Goal: Task Accomplishment & Management: Manage account settings

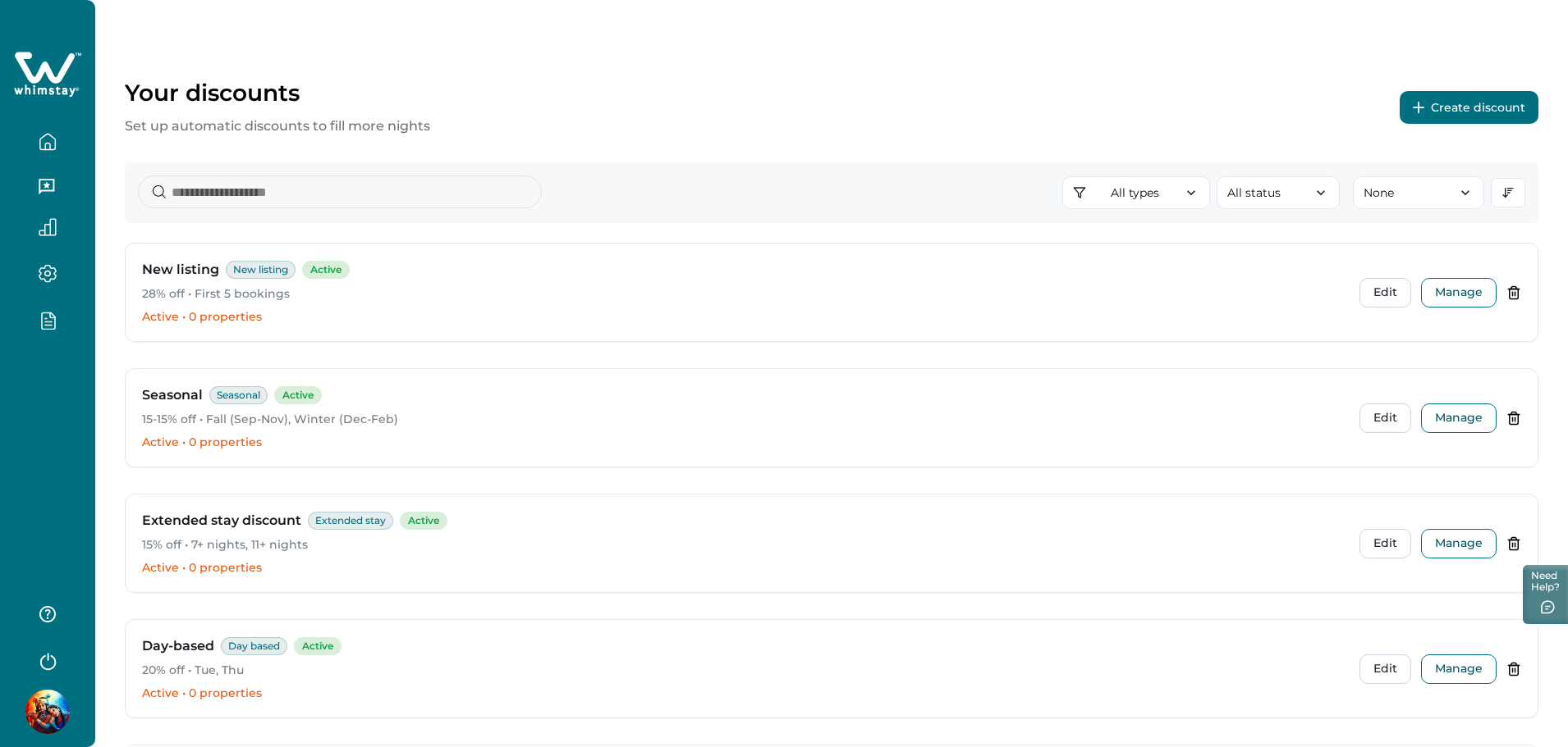
click at [1491, 115] on button "Create discount" at bounding box center [1468, 107] width 139 height 33
click at [1445, 113] on button "Create discount" at bounding box center [1468, 107] width 139 height 33
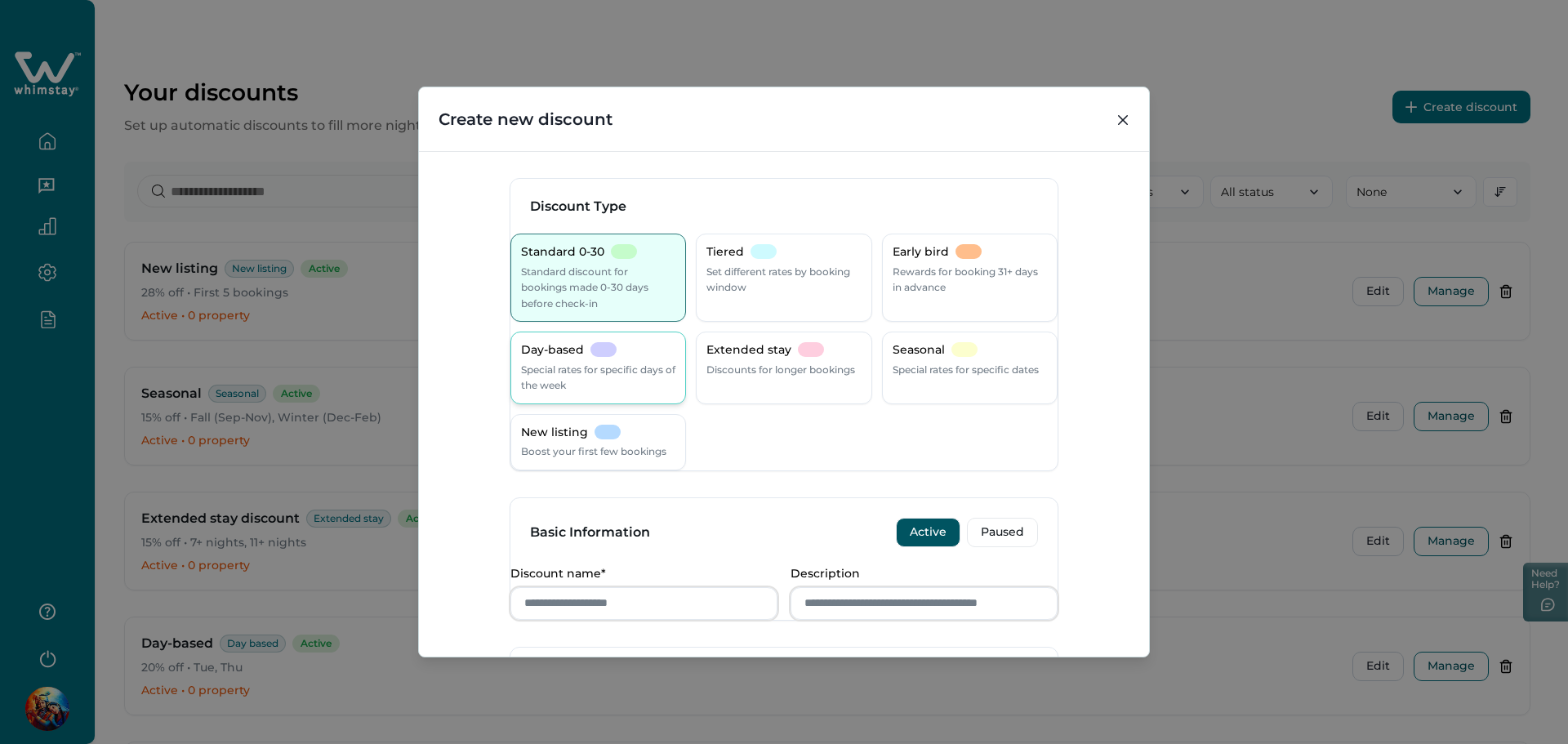
click at [584, 345] on p "Day-based" at bounding box center [552, 350] width 63 height 17
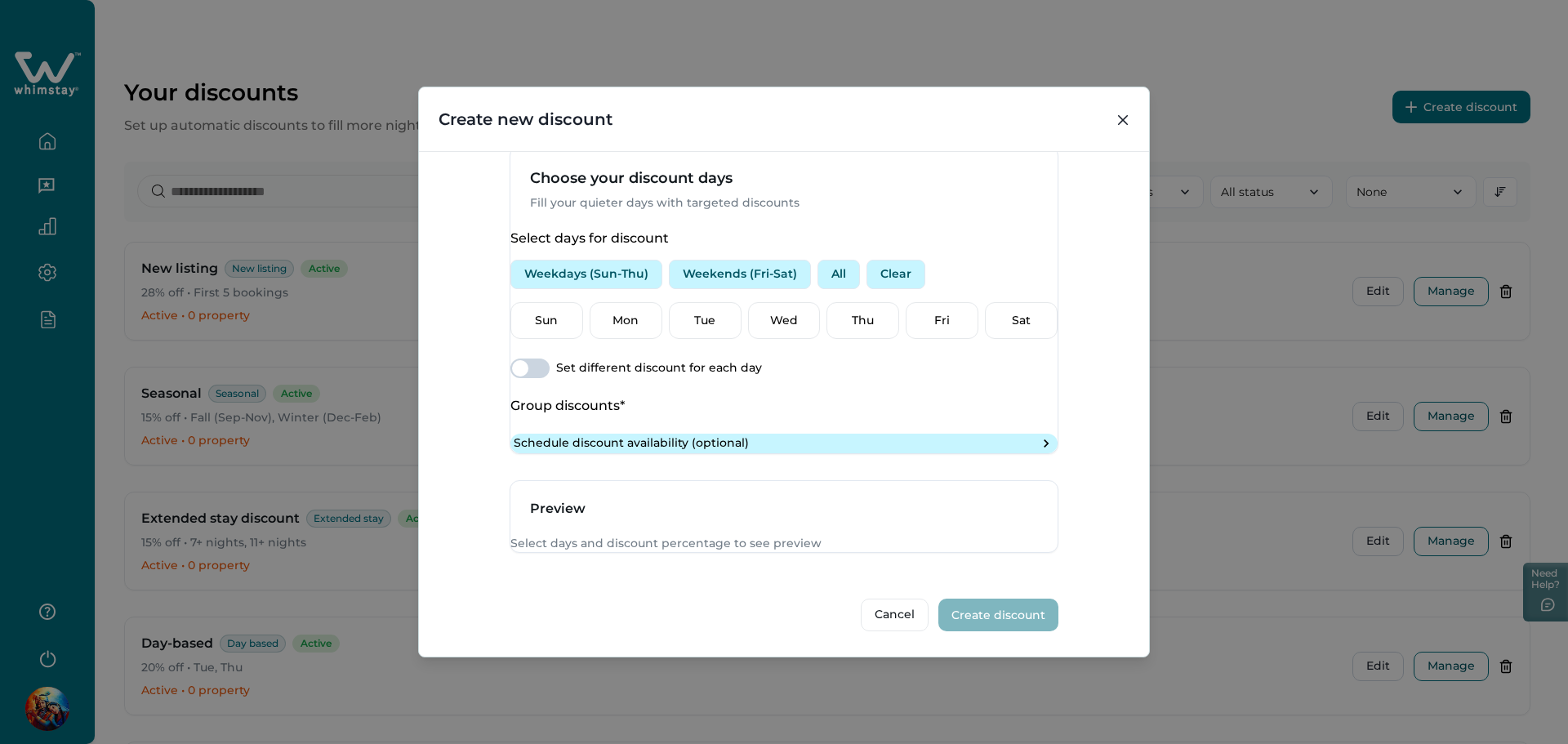
scroll to position [596, 0]
click at [749, 260] on button "Weekends (Fri-Sat)" at bounding box center [740, 274] width 142 height 29
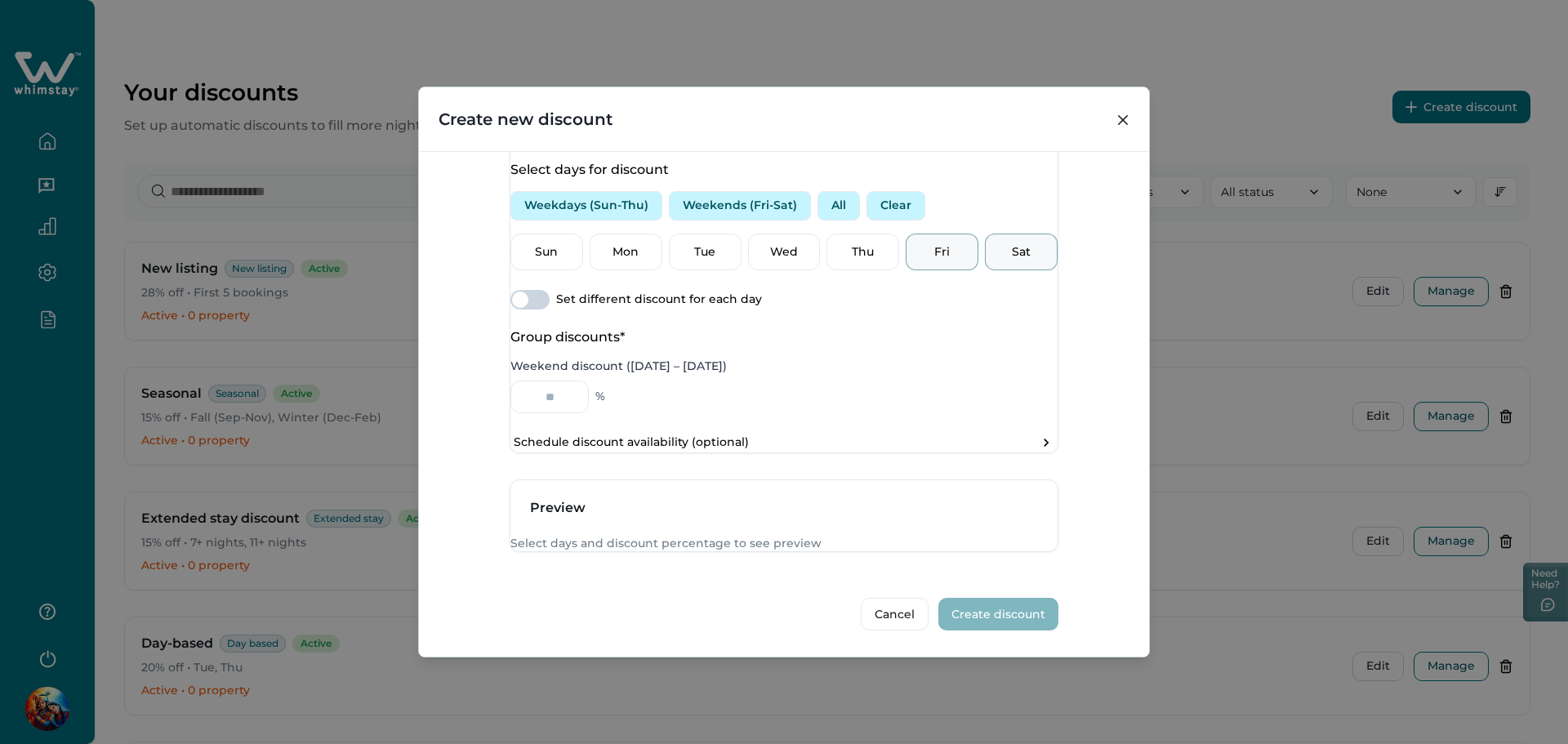
click at [529, 308] on span at bounding box center [520, 300] width 17 height 17
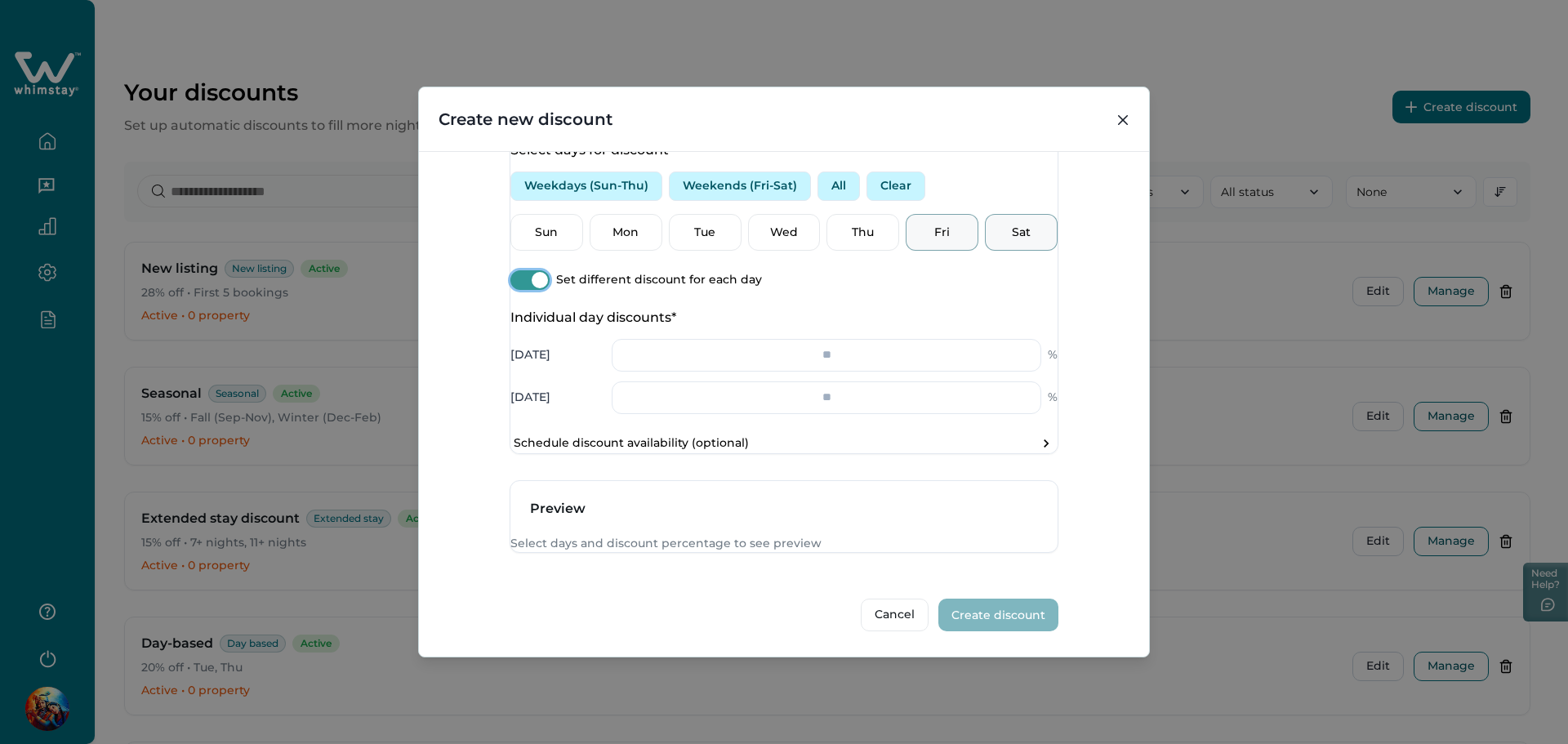
click at [601, 201] on button "Weekdays (Sun-Thu)" at bounding box center [586, 185] width 152 height 29
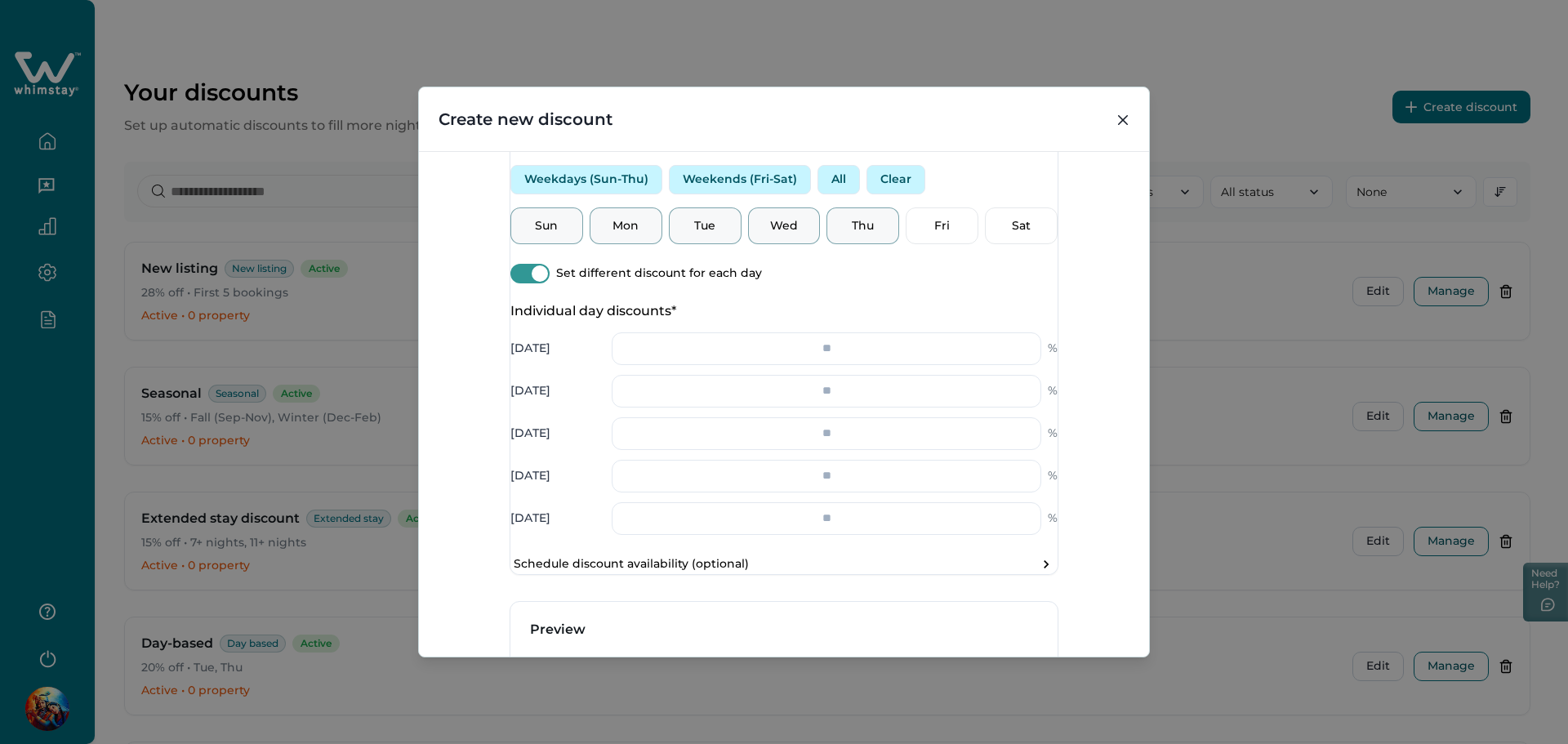
click at [548, 282] on span at bounding box center [540, 273] width 17 height 17
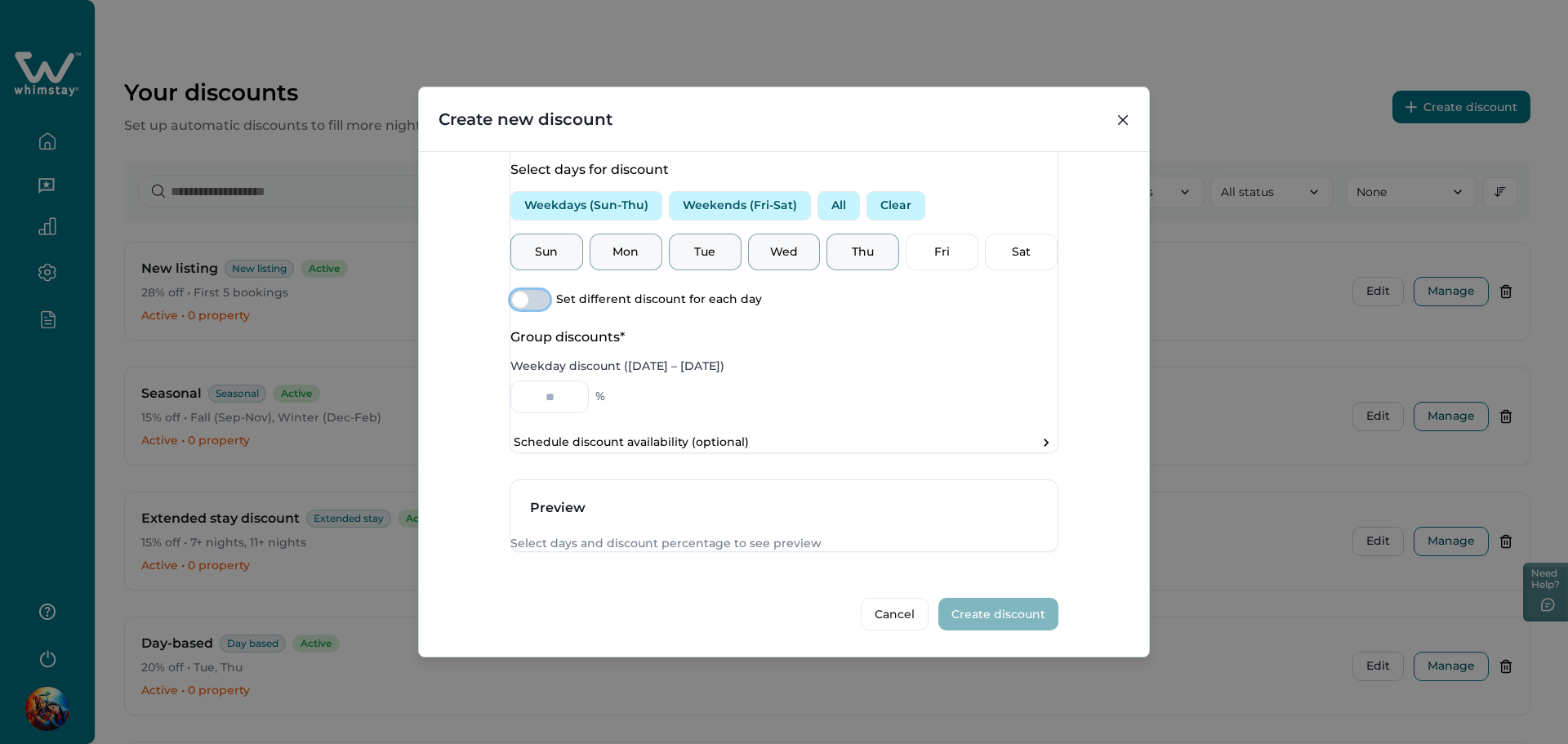
click at [550, 310] on span at bounding box center [529, 300] width 40 height 19
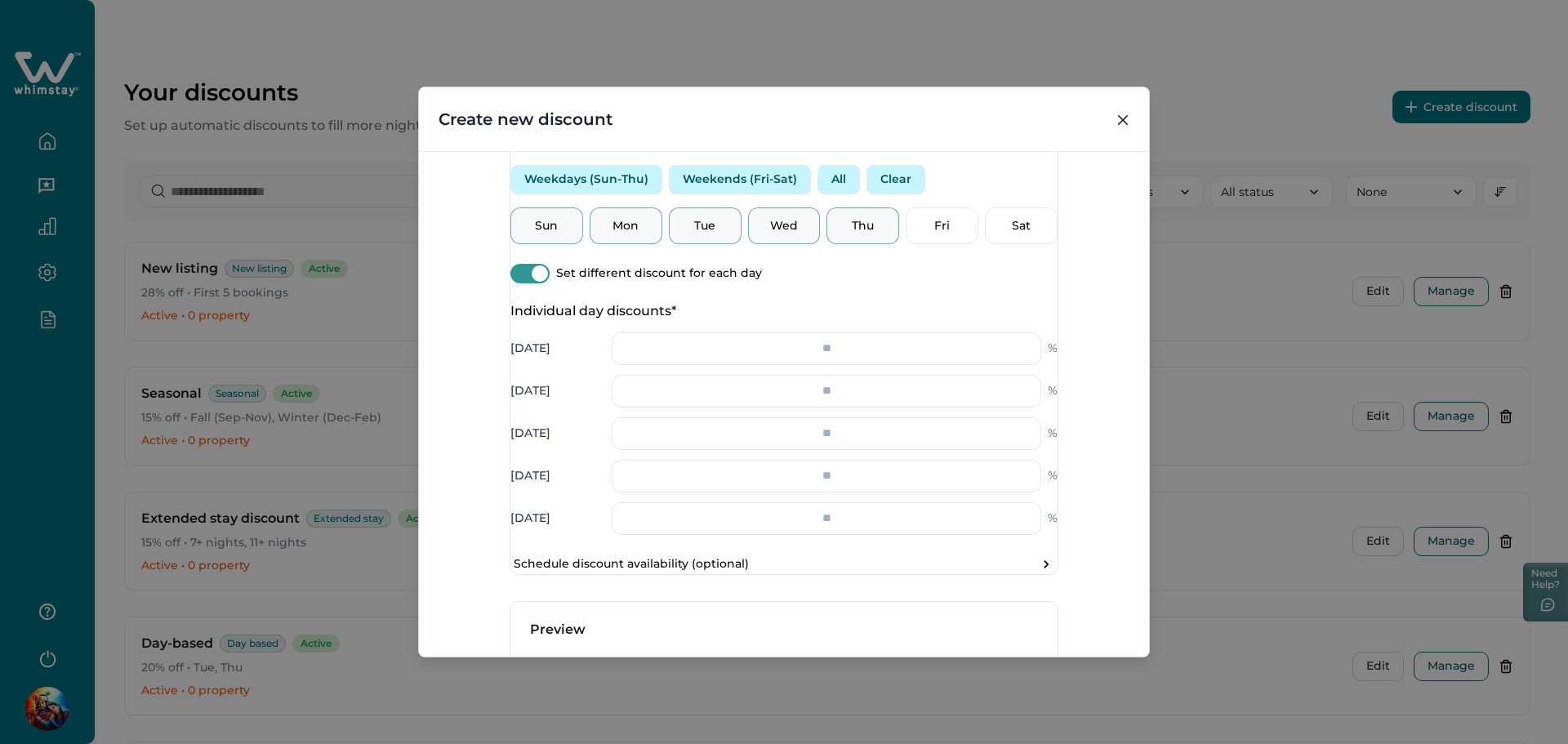
click at [548, 282] on span at bounding box center [540, 273] width 17 height 17
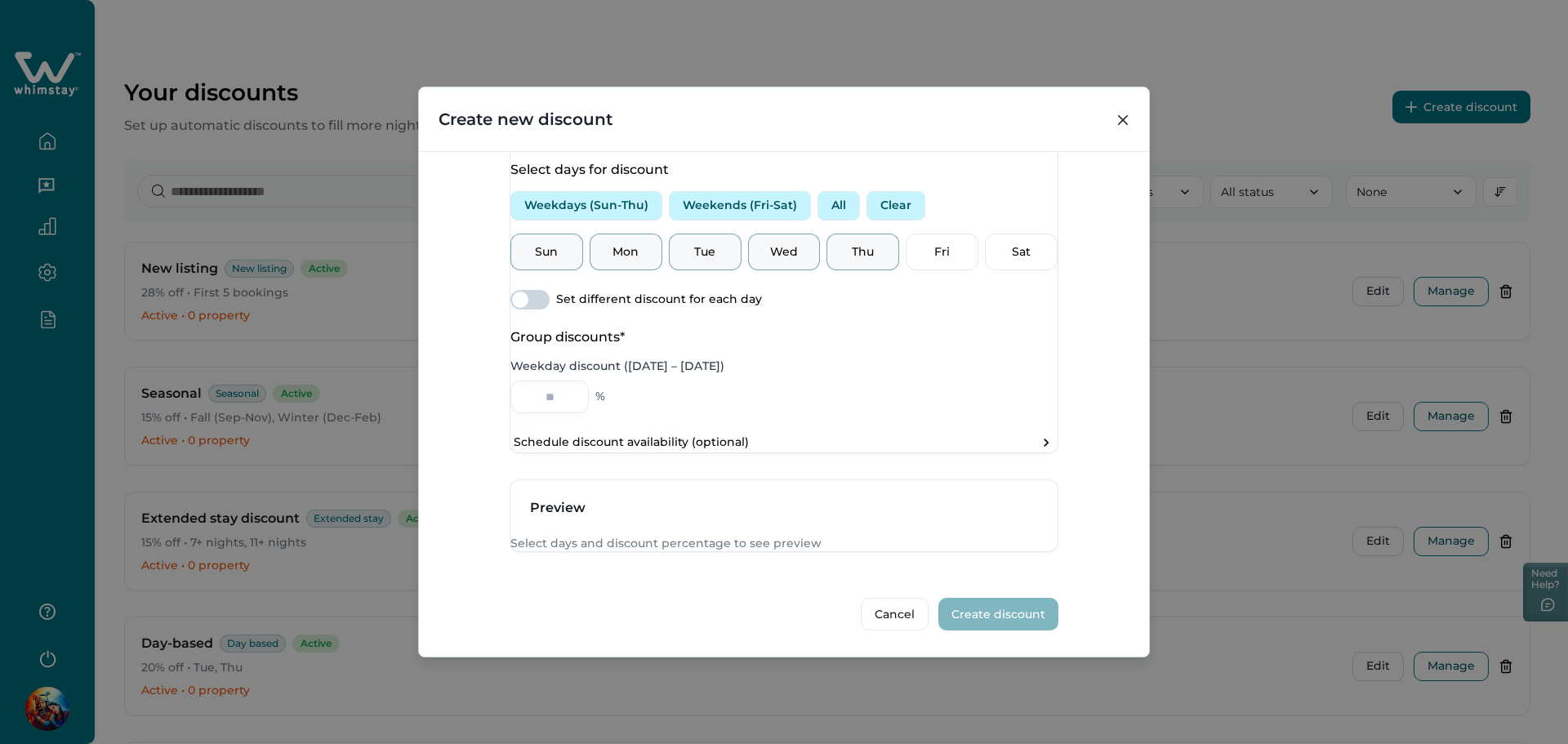
click at [762, 220] on button "Weekends (Fri-Sat)" at bounding box center [740, 206] width 142 height 29
click at [550, 310] on span at bounding box center [529, 300] width 40 height 19
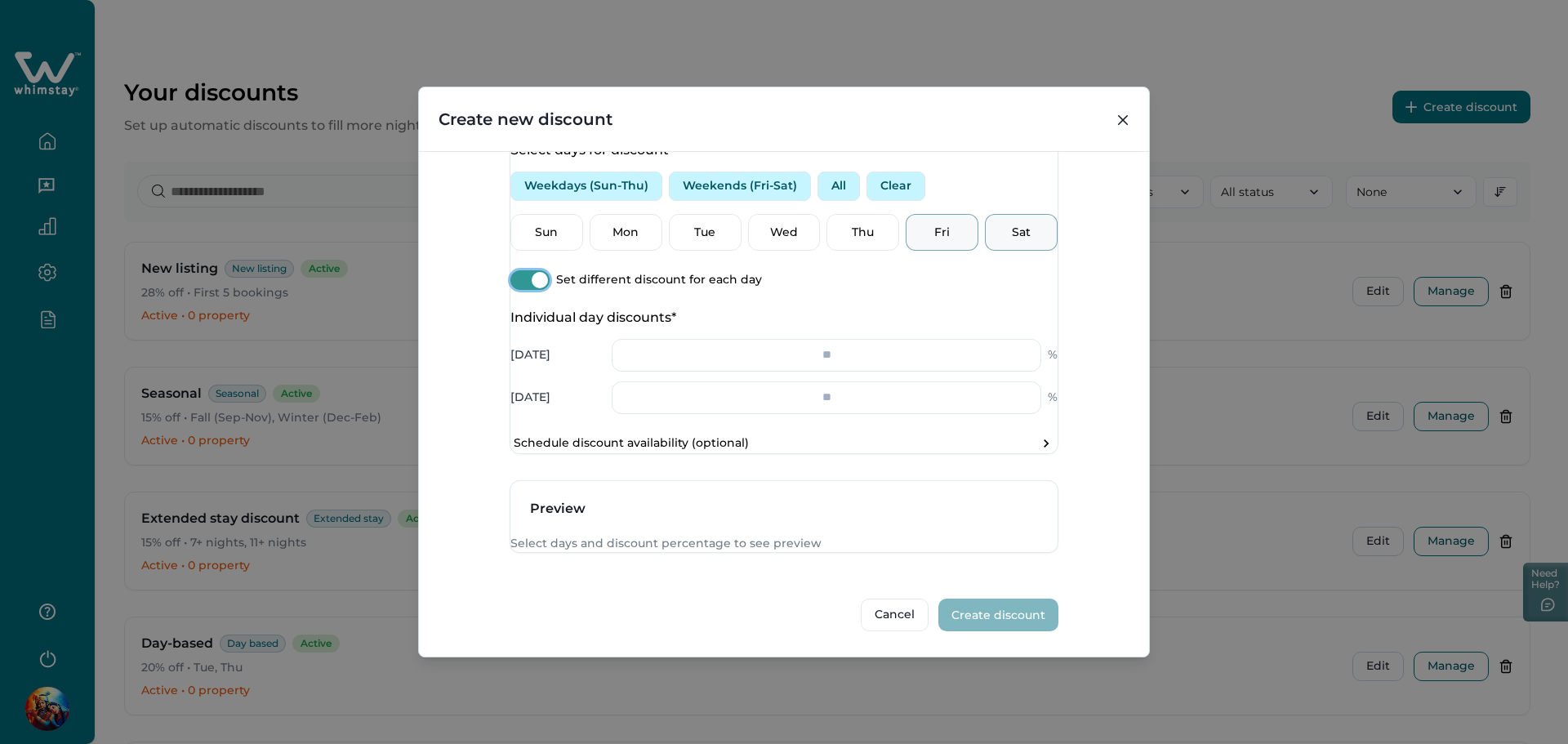
click at [548, 288] on span at bounding box center [540, 280] width 17 height 17
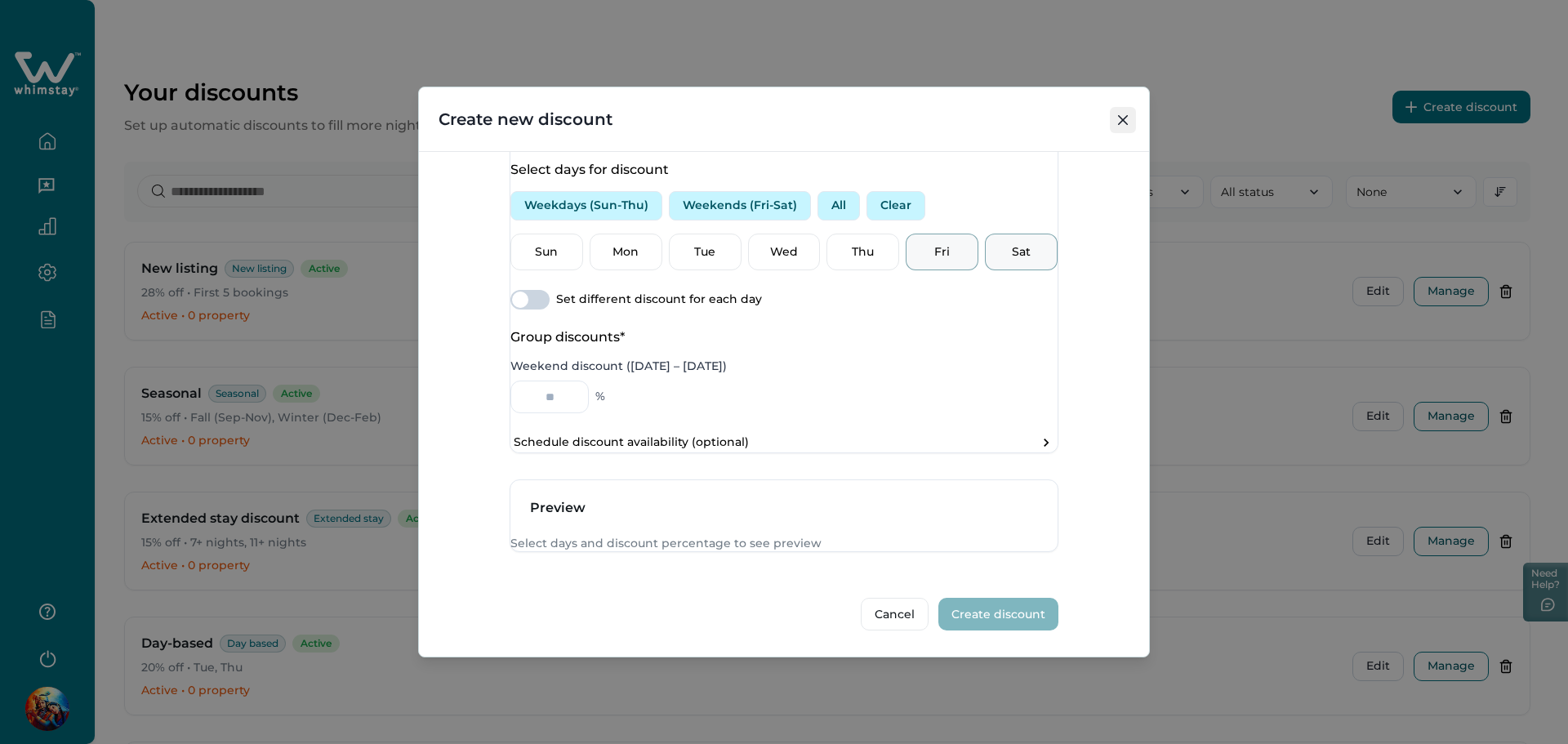
click at [1128, 115] on button "Close" at bounding box center [1123, 120] width 26 height 26
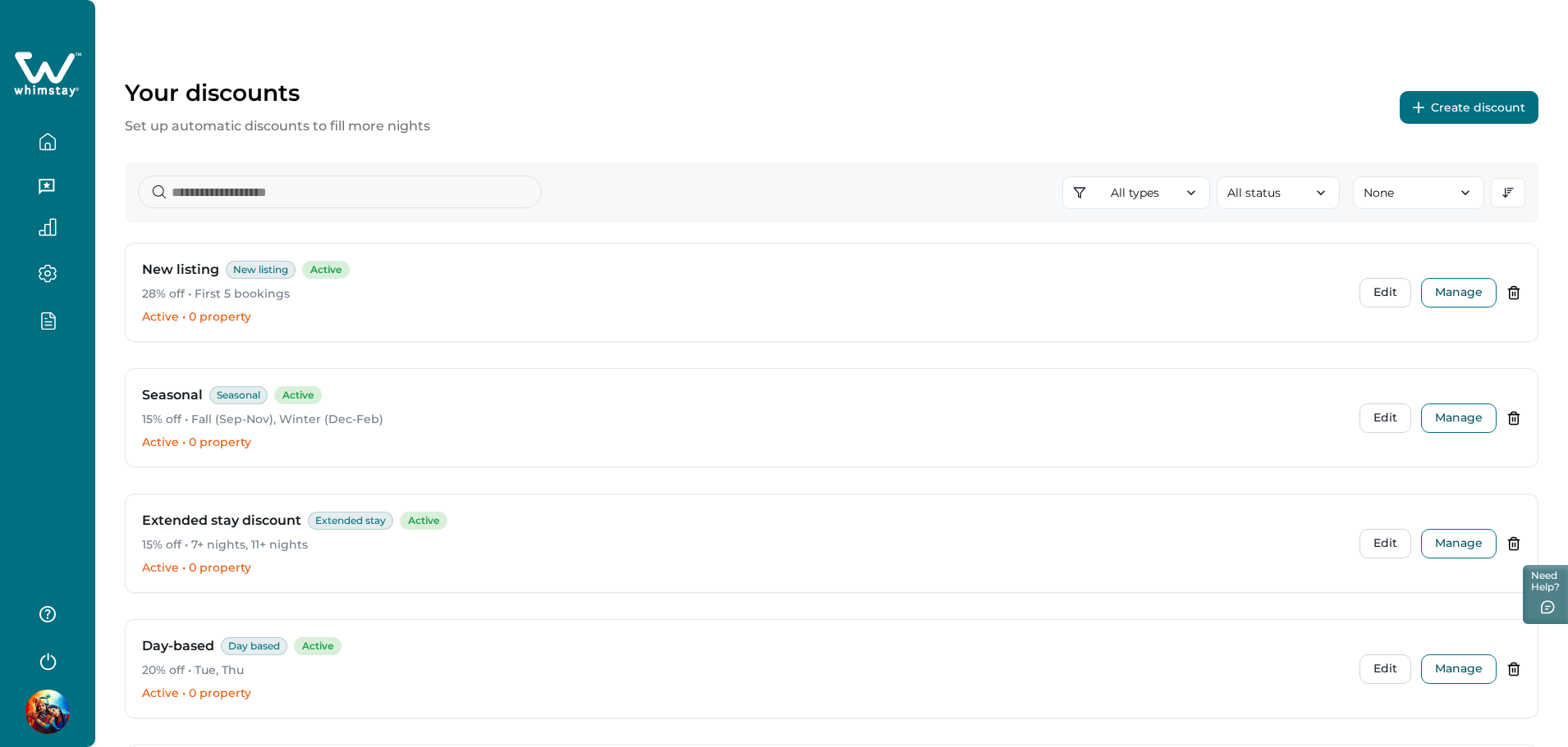
click at [1439, 93] on button "Create discount" at bounding box center [1468, 107] width 139 height 33
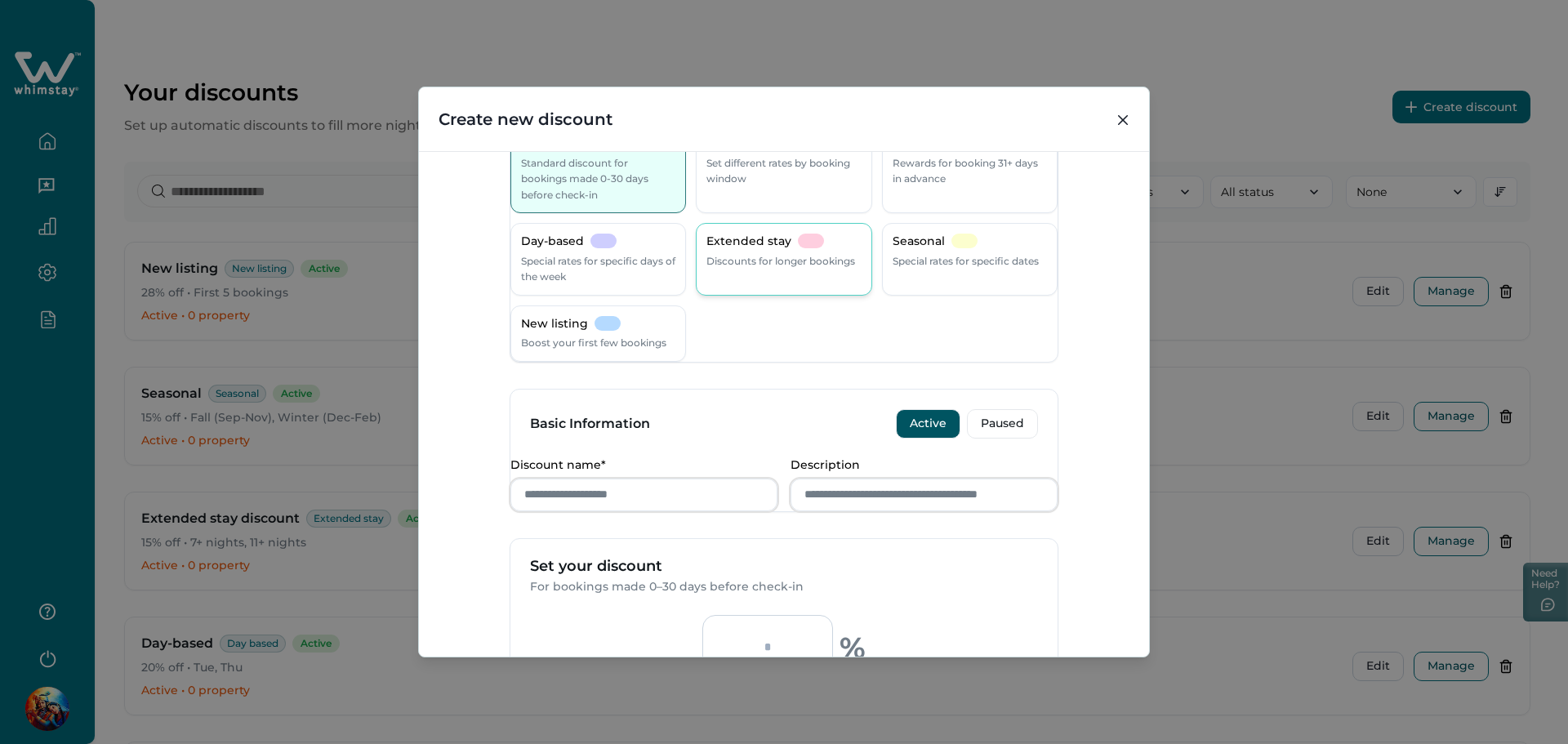
scroll to position [0, 0]
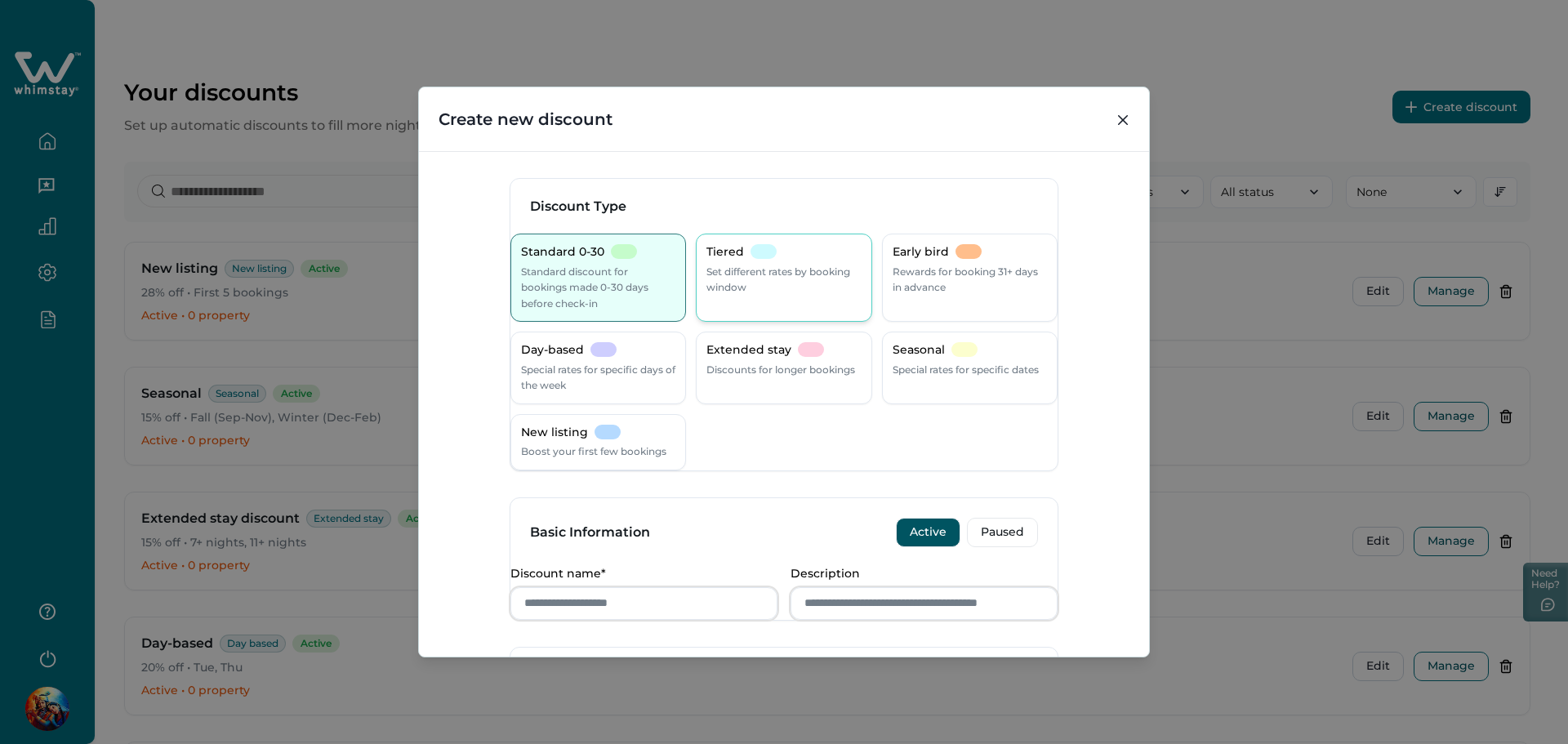
drag, startPoint x: 789, startPoint y: 299, endPoint x: 786, endPoint y: 307, distance: 8.5
click at [788, 300] on div "Tiered Set different rates by booking window" at bounding box center [783, 278] width 176 height 88
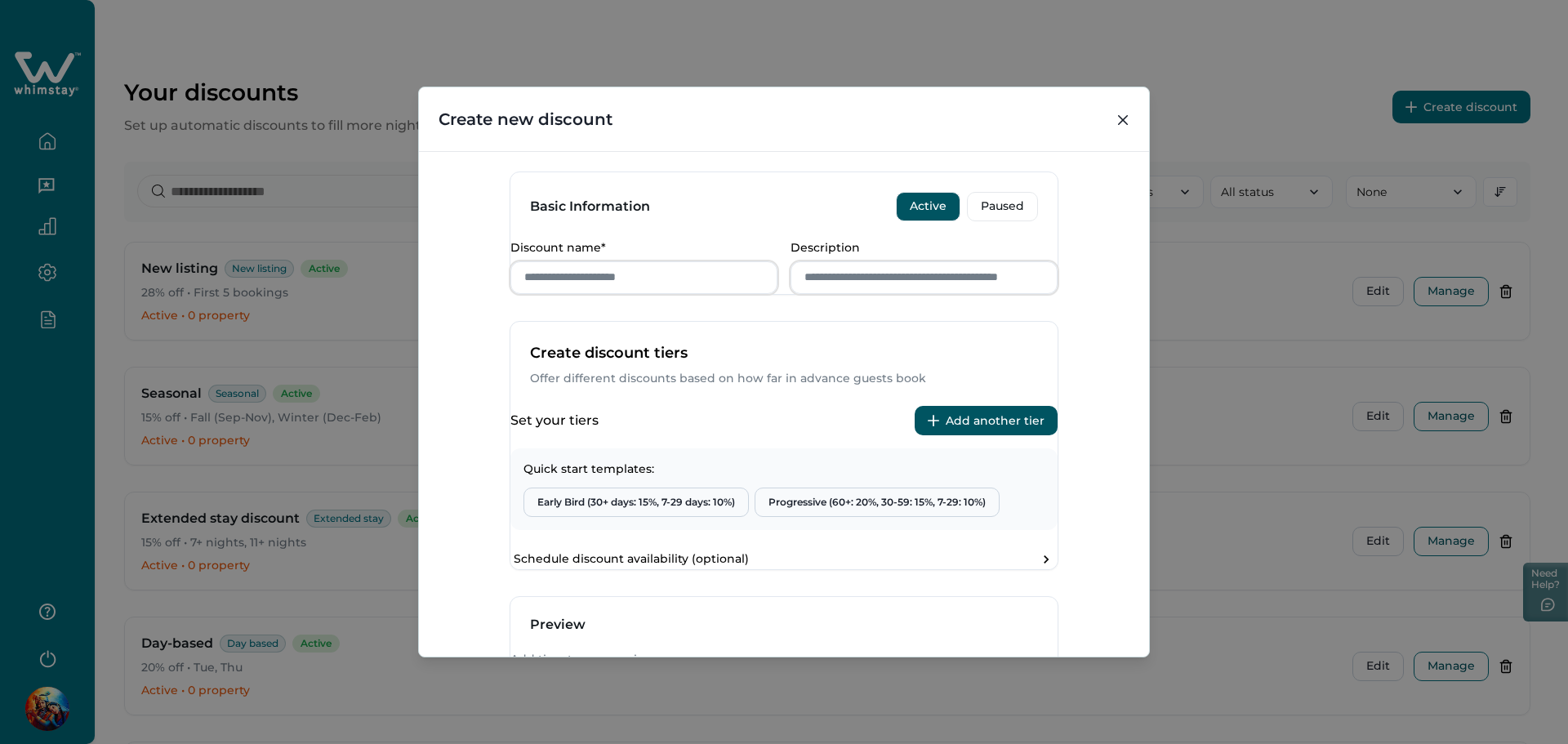
scroll to position [327, 0]
click at [966, 435] on button "Add another tier" at bounding box center [986, 419] width 143 height 29
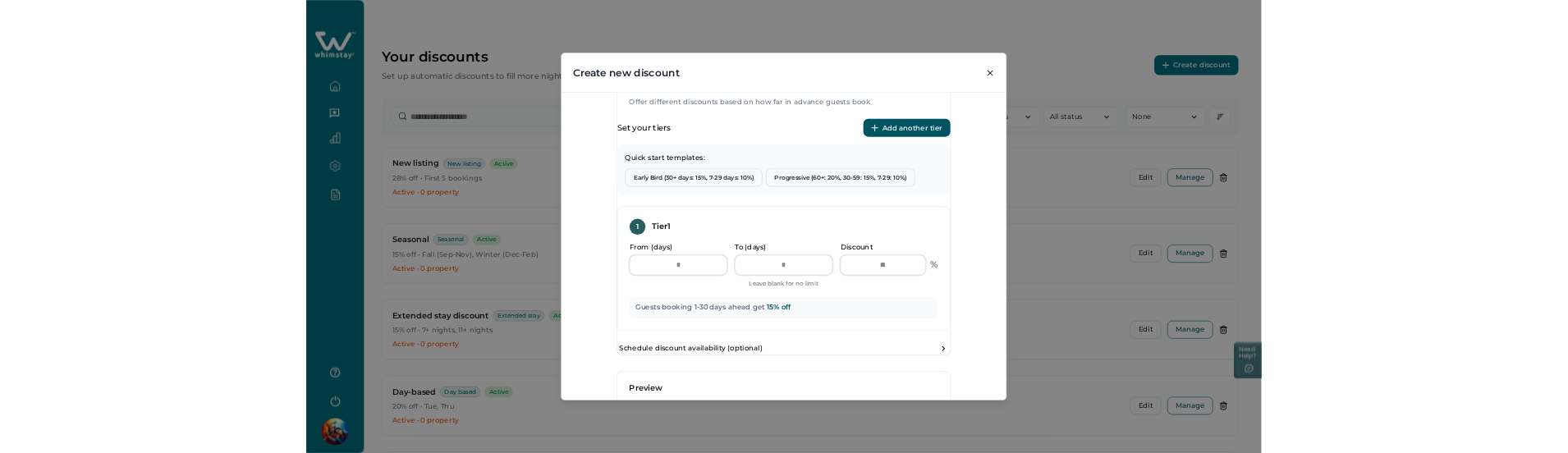
scroll to position [657, 0]
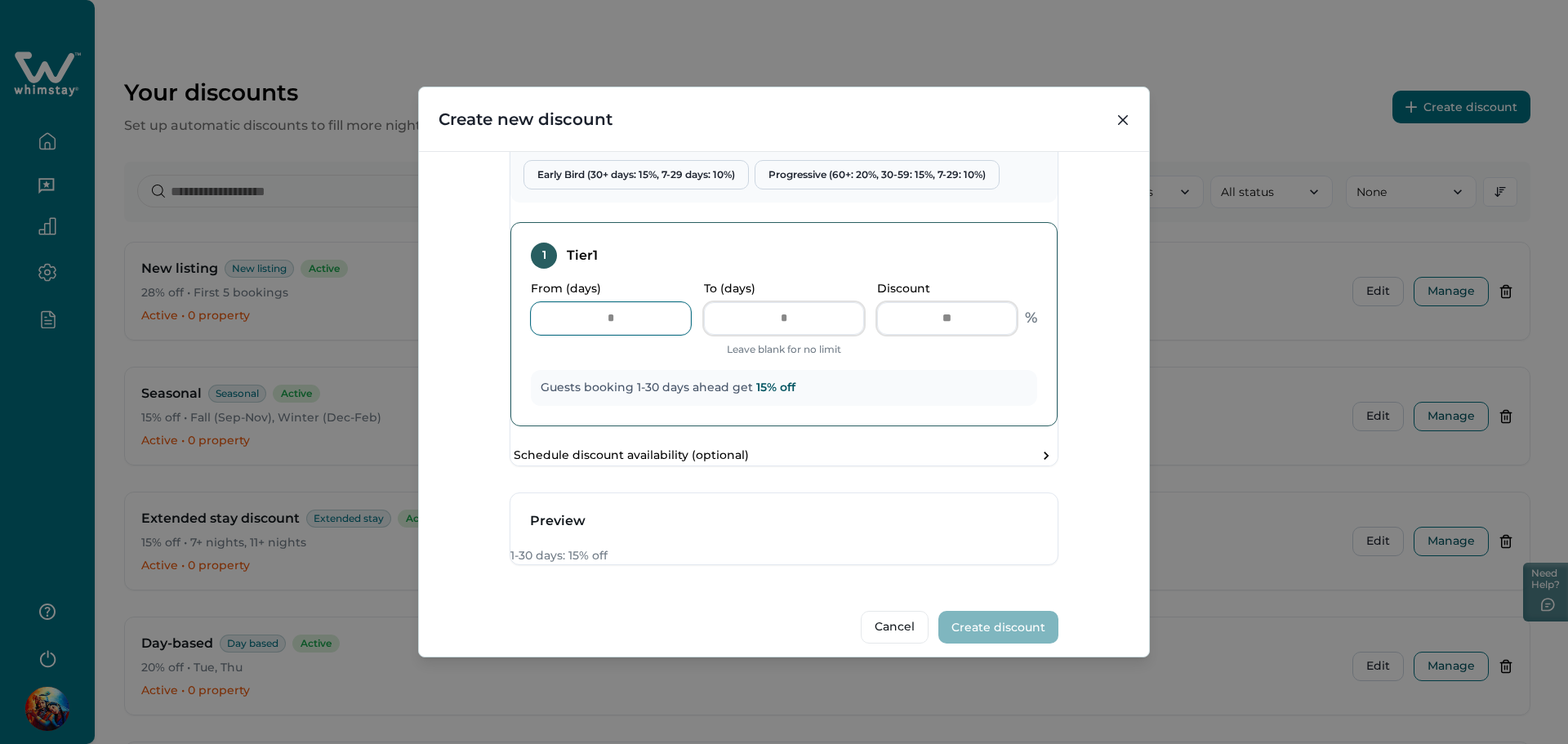
click at [642, 335] on input "*" at bounding box center [611, 318] width 160 height 33
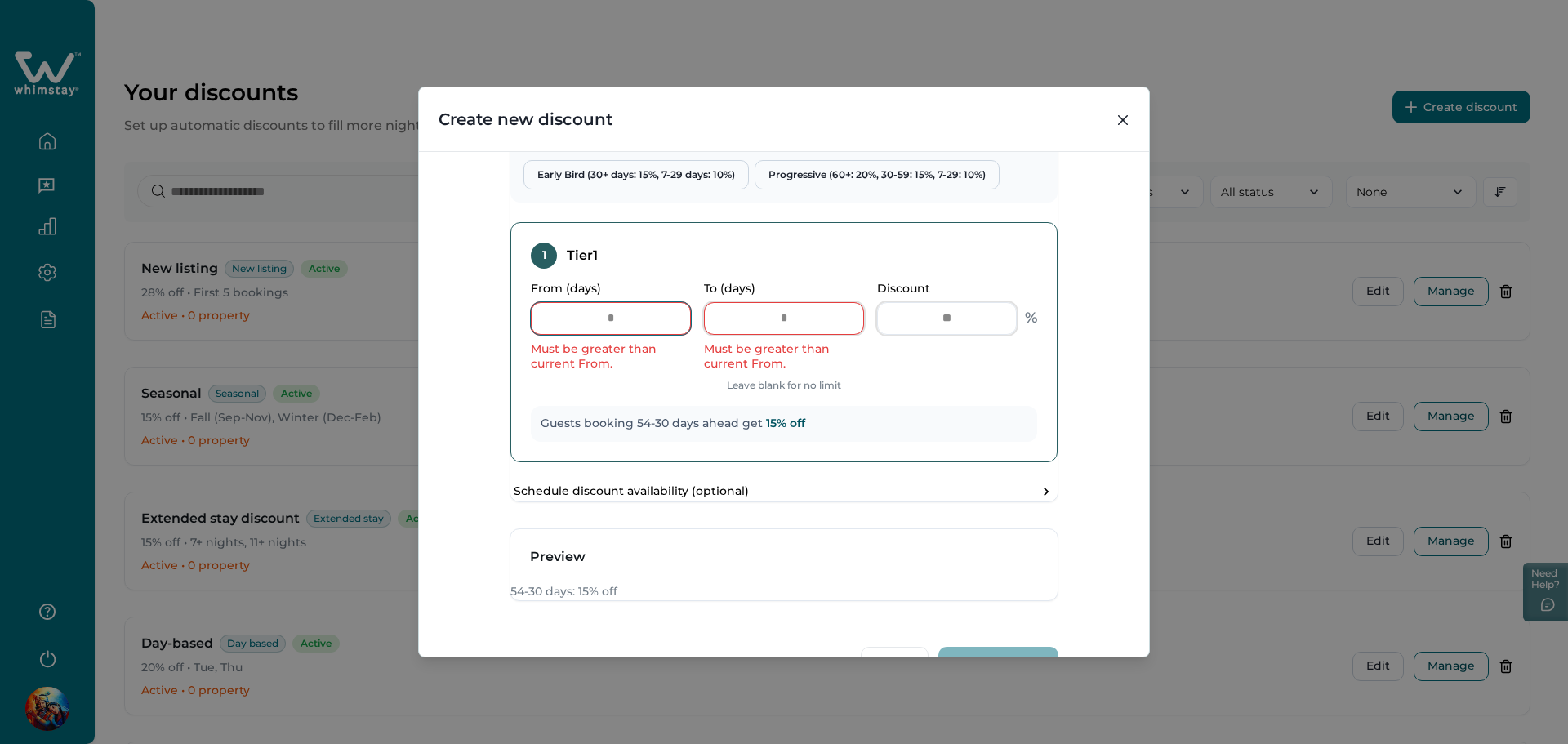
type input "*"
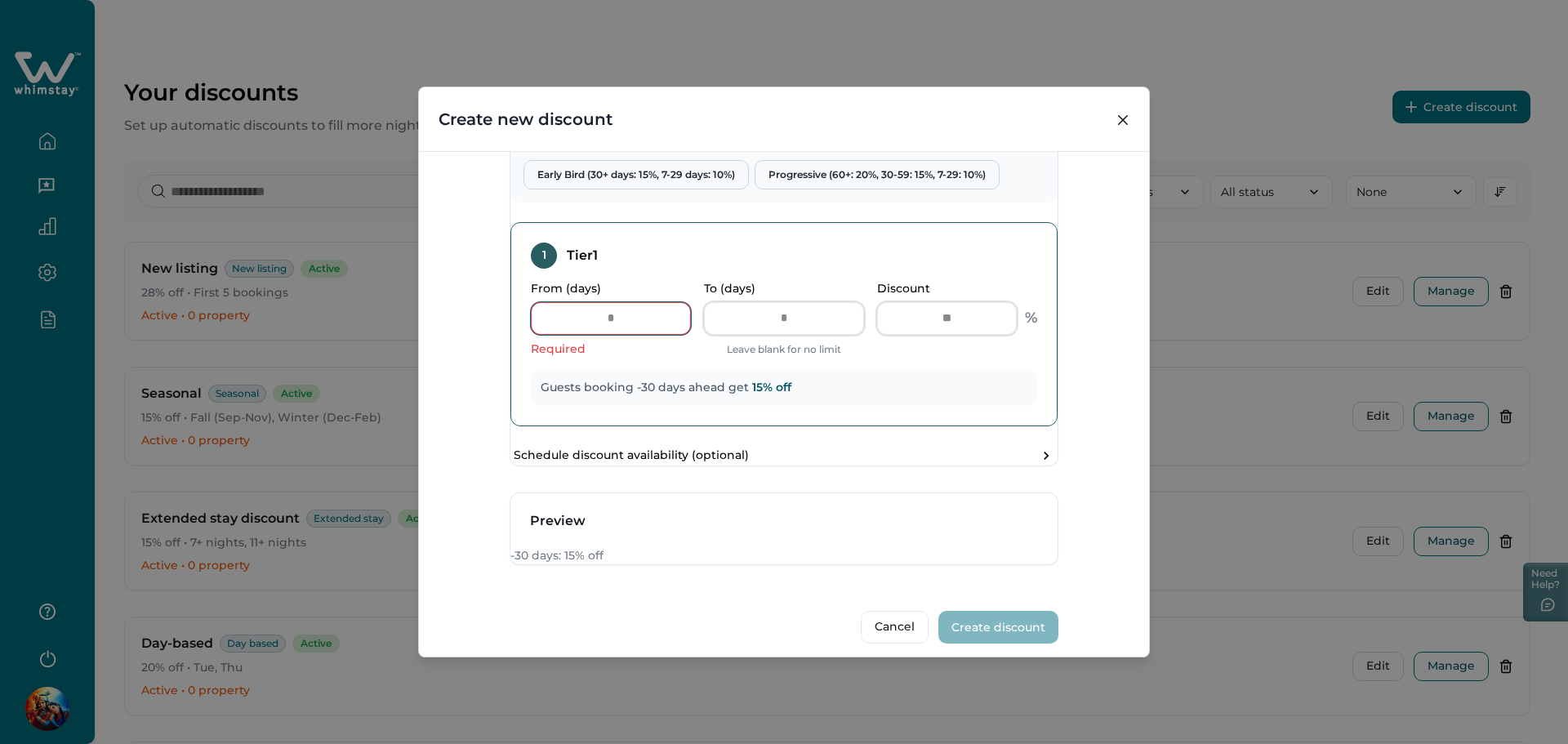
type input "*"
drag, startPoint x: 1116, startPoint y: 123, endPoint x: 1122, endPoint y: 117, distance: 8.5
click at [1119, 119] on button "Close" at bounding box center [1123, 120] width 26 height 26
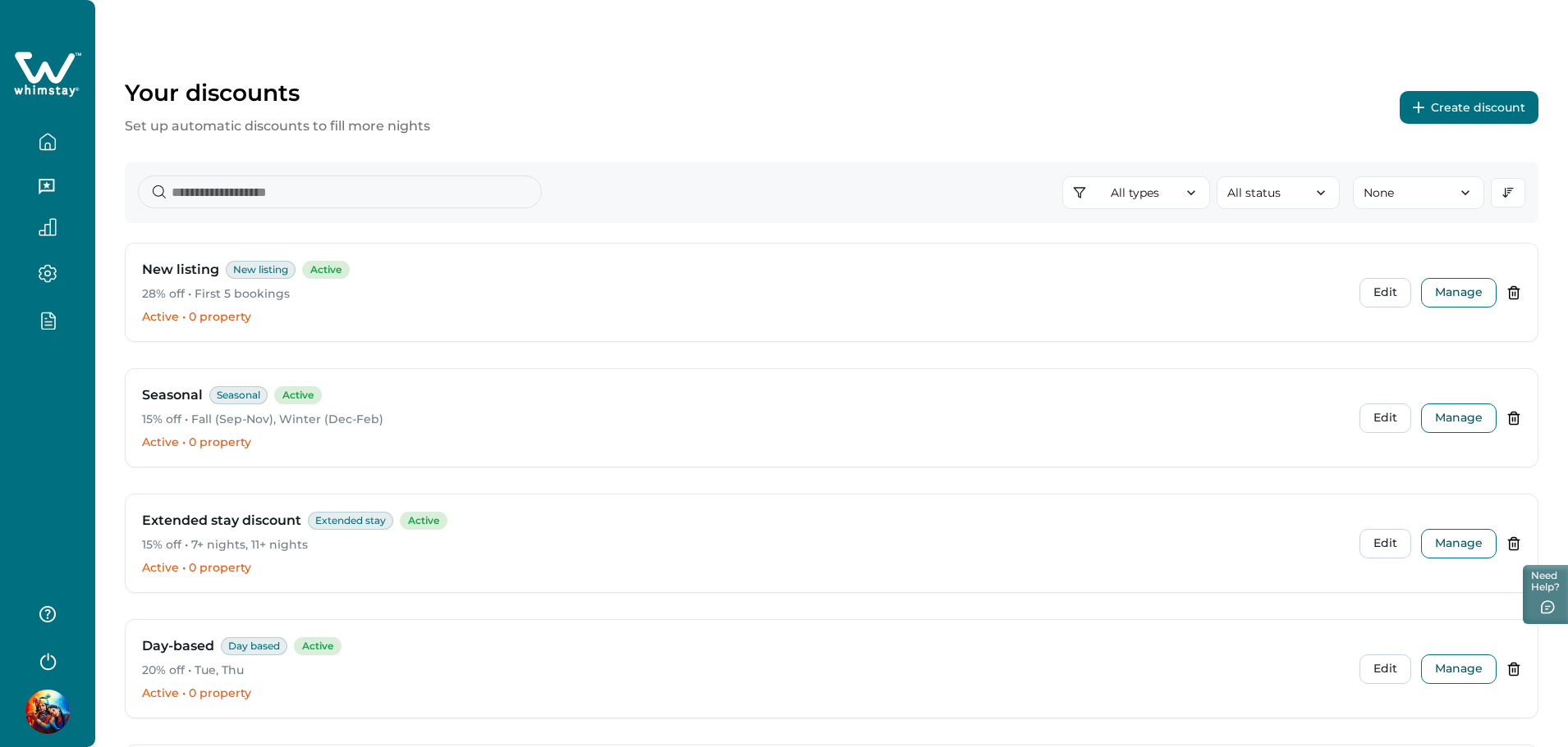
click at [67, 437] on div at bounding box center [48, 373] width 95 height 747
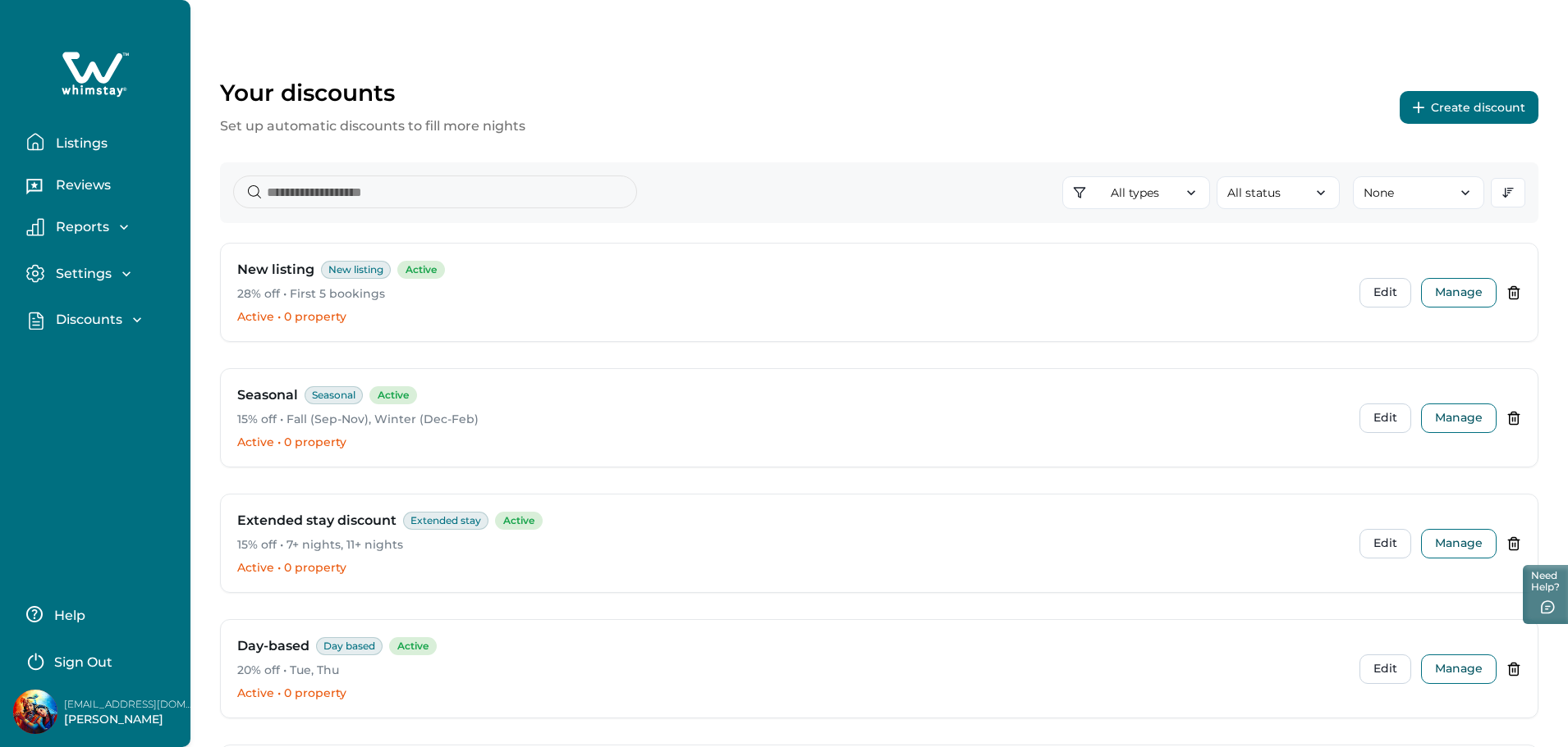
click at [122, 319] on p "Discounts" at bounding box center [86, 319] width 71 height 17
click at [99, 422] on p "Properties" at bounding box center [89, 422] width 76 height 17
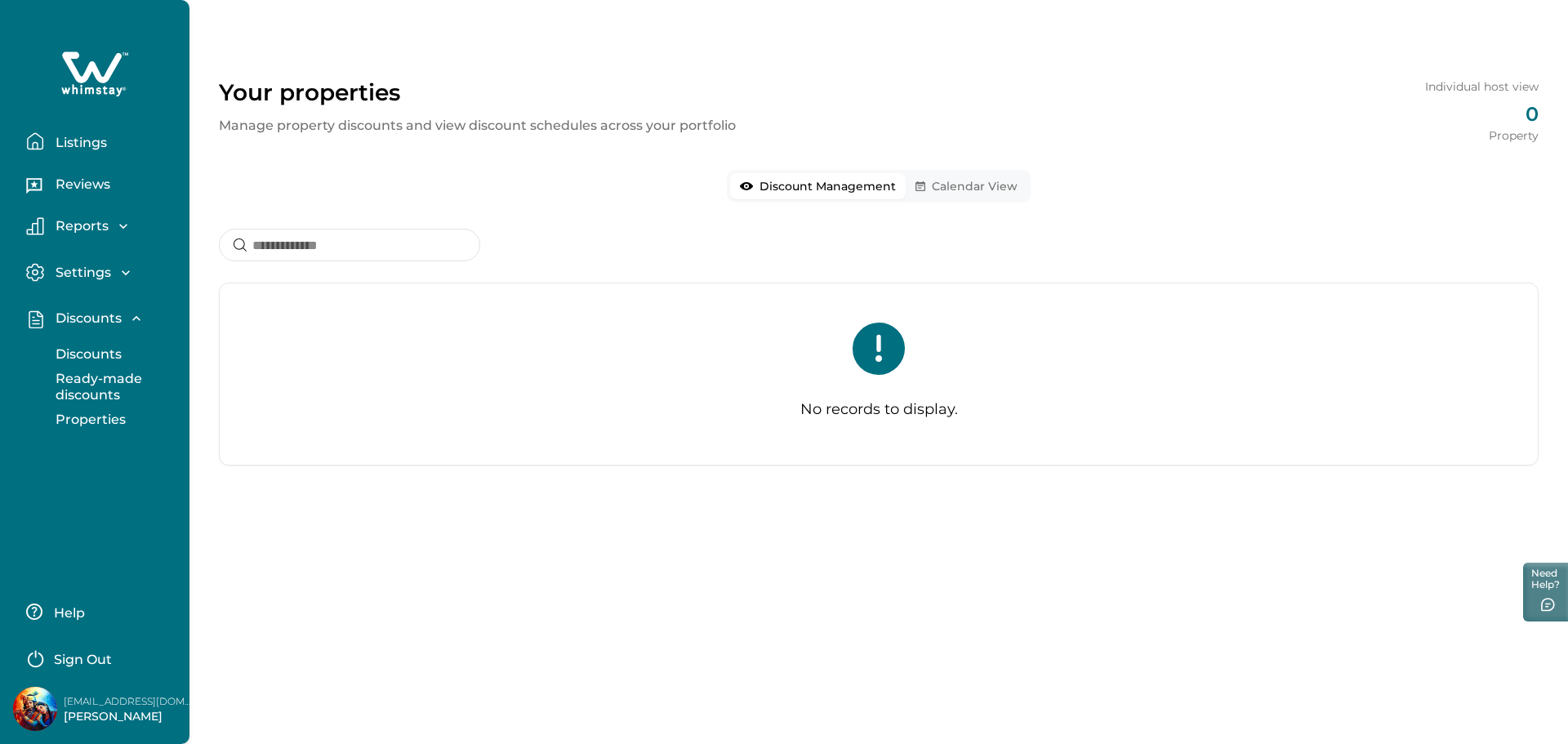
click at [954, 189] on button "Calendar View" at bounding box center [967, 186] width 122 height 26
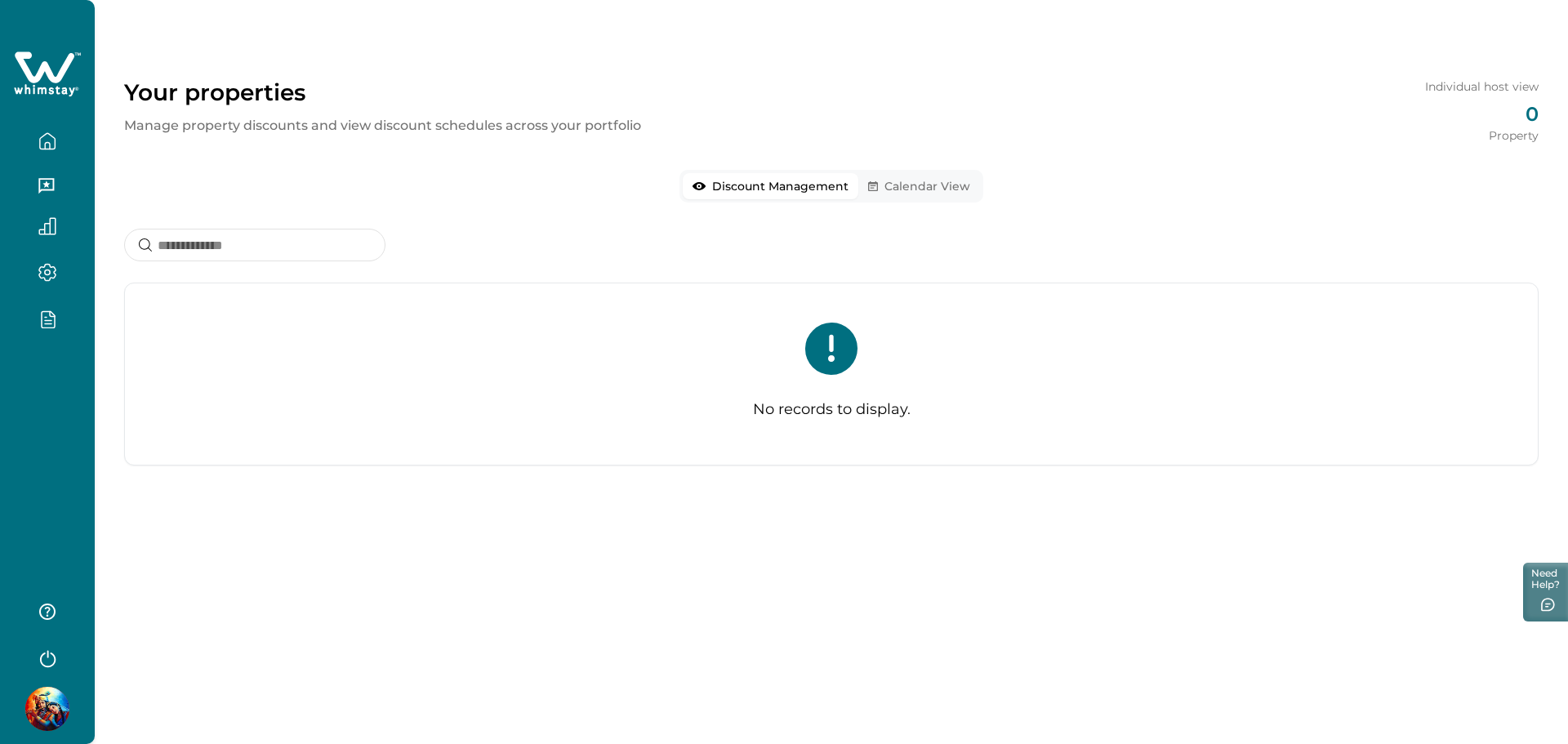
click at [781, 188] on button "Discount Management" at bounding box center [771, 186] width 176 height 26
click at [63, 413] on div at bounding box center [47, 372] width 95 height 744
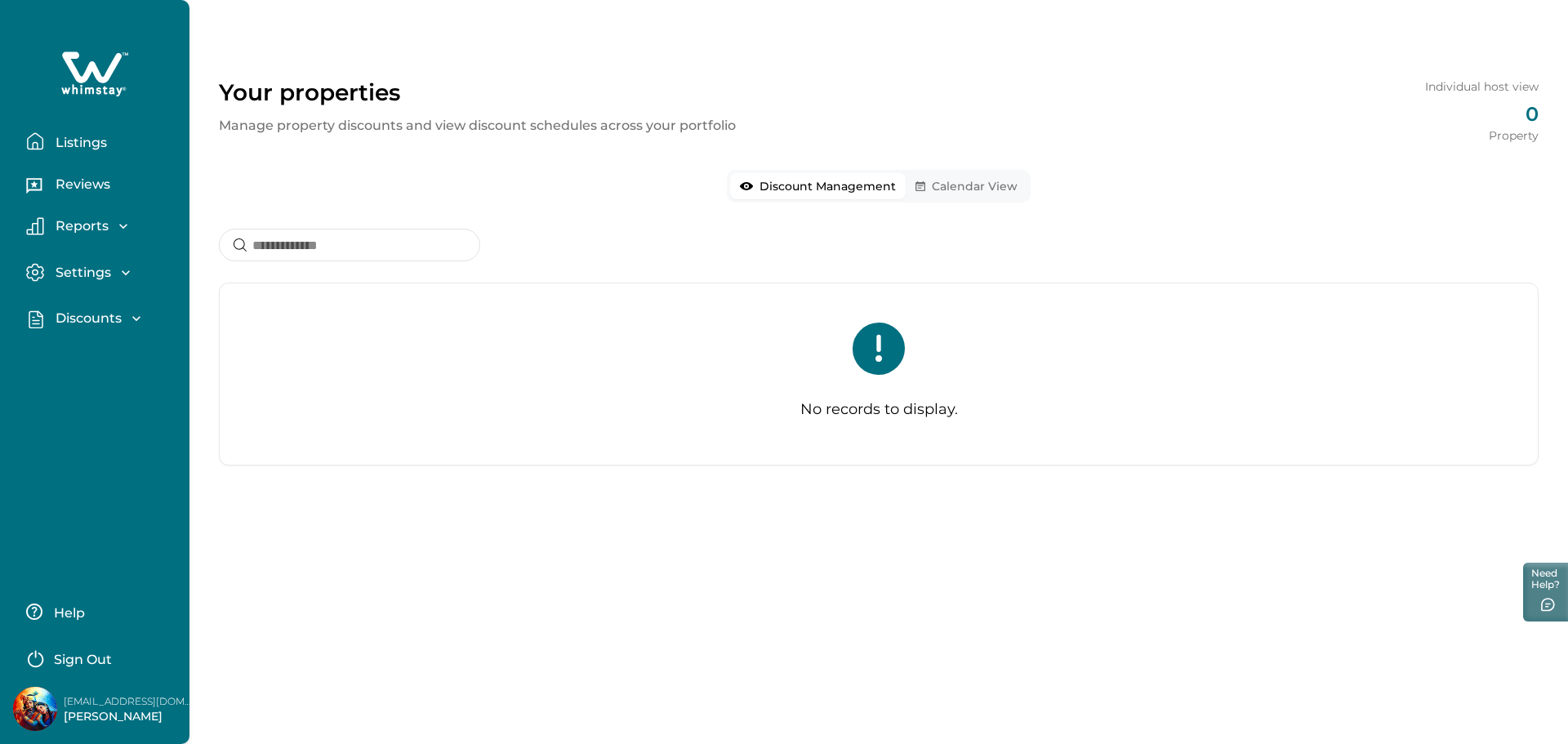
click at [69, 650] on button "Sign Out" at bounding box center [98, 657] width 145 height 33
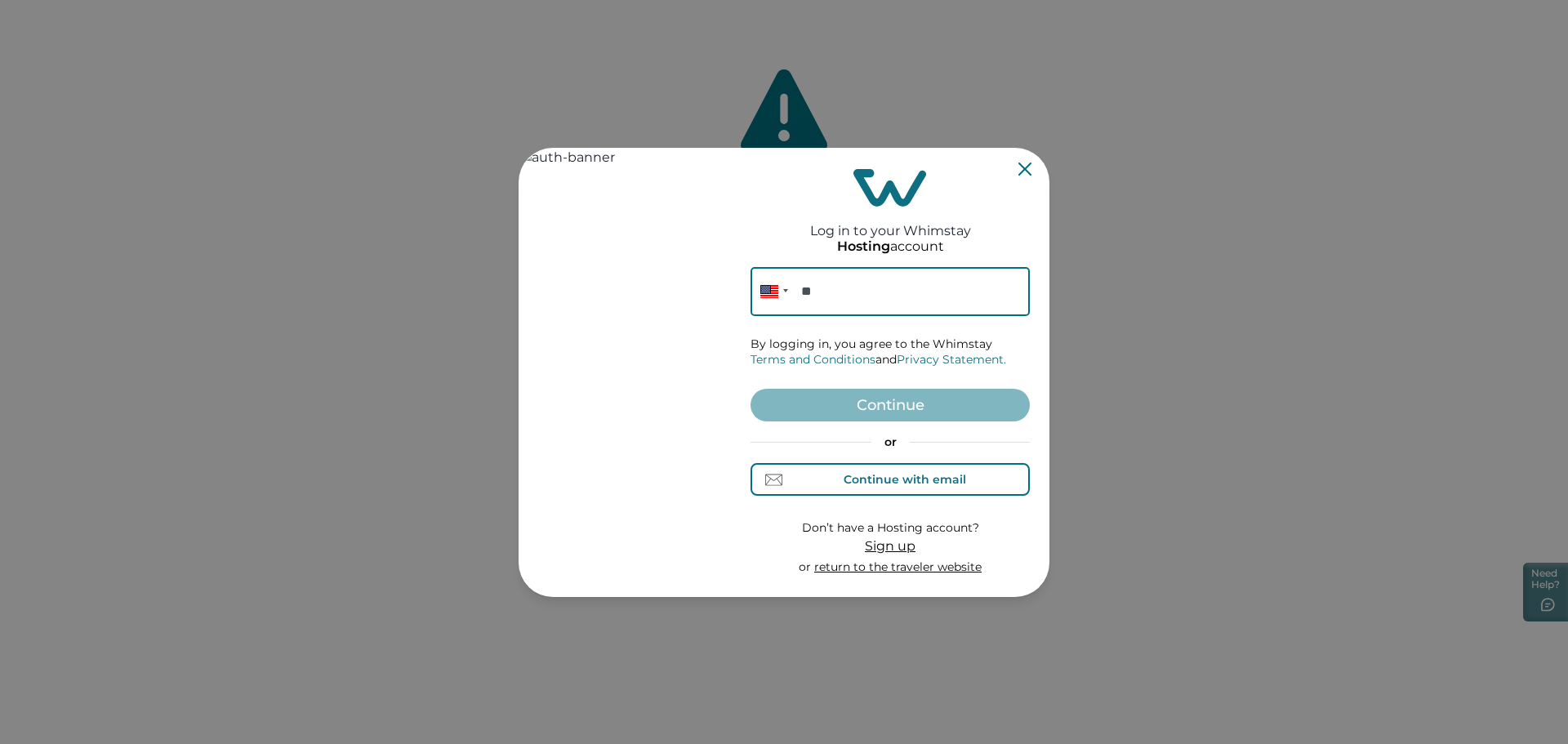
click at [865, 473] on div "Continue with email" at bounding box center [905, 480] width 123 height 13
click at [873, 307] on input at bounding box center [890, 292] width 279 height 49
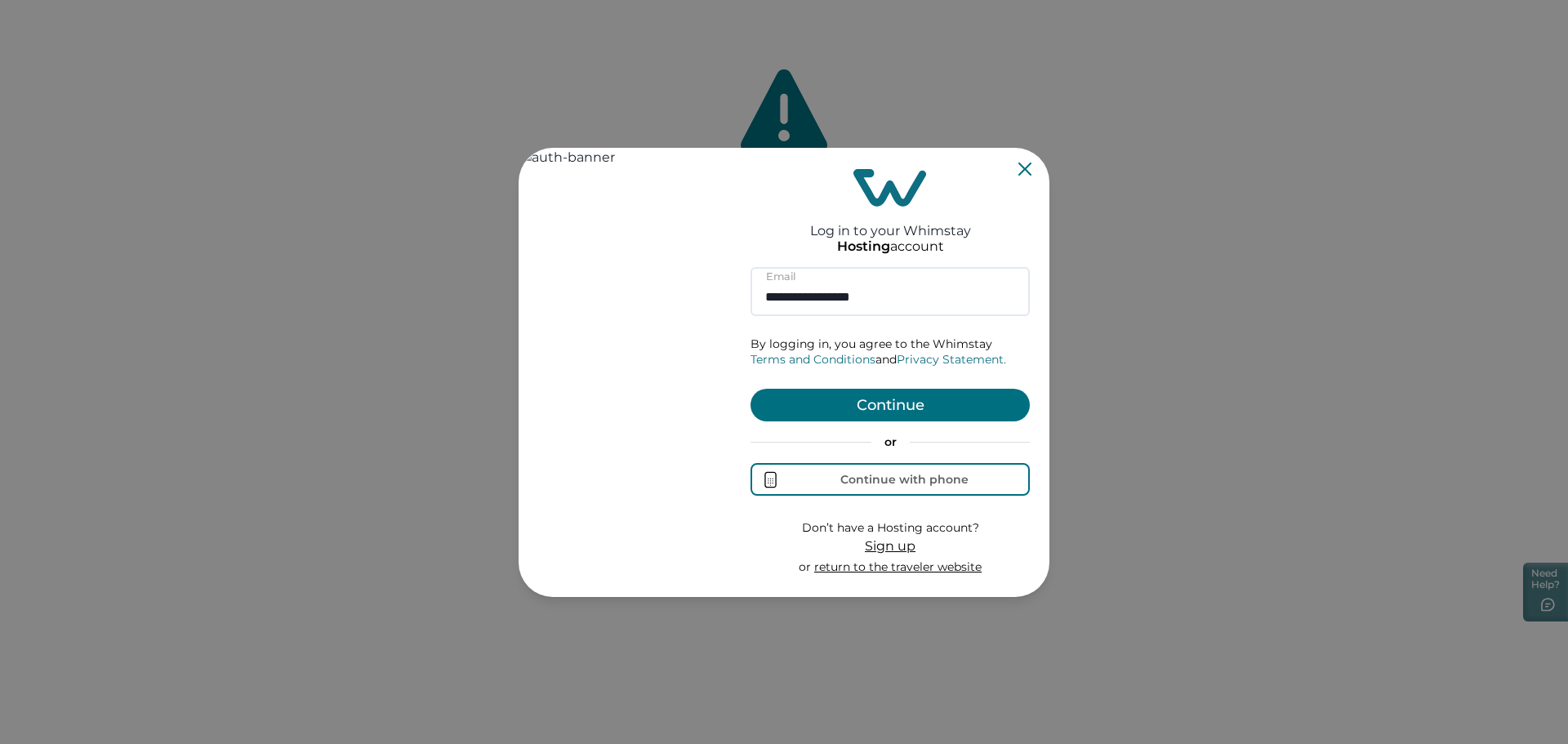
type input "**********"
click at [900, 373] on form "**********" at bounding box center [890, 422] width 279 height 309
click at [893, 407] on button "Continue" at bounding box center [890, 405] width 279 height 33
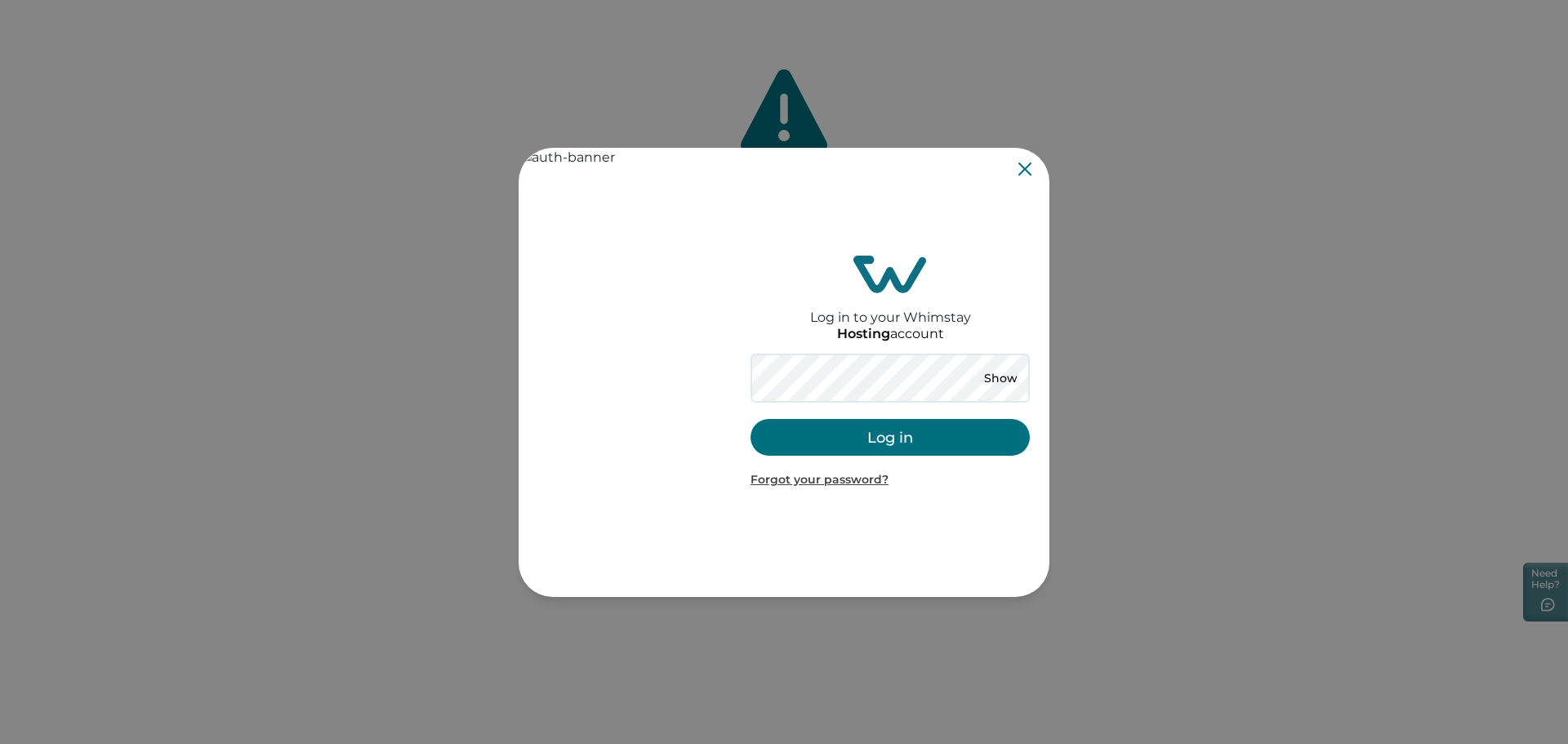
click at [898, 441] on button "Log in" at bounding box center [890, 437] width 279 height 37
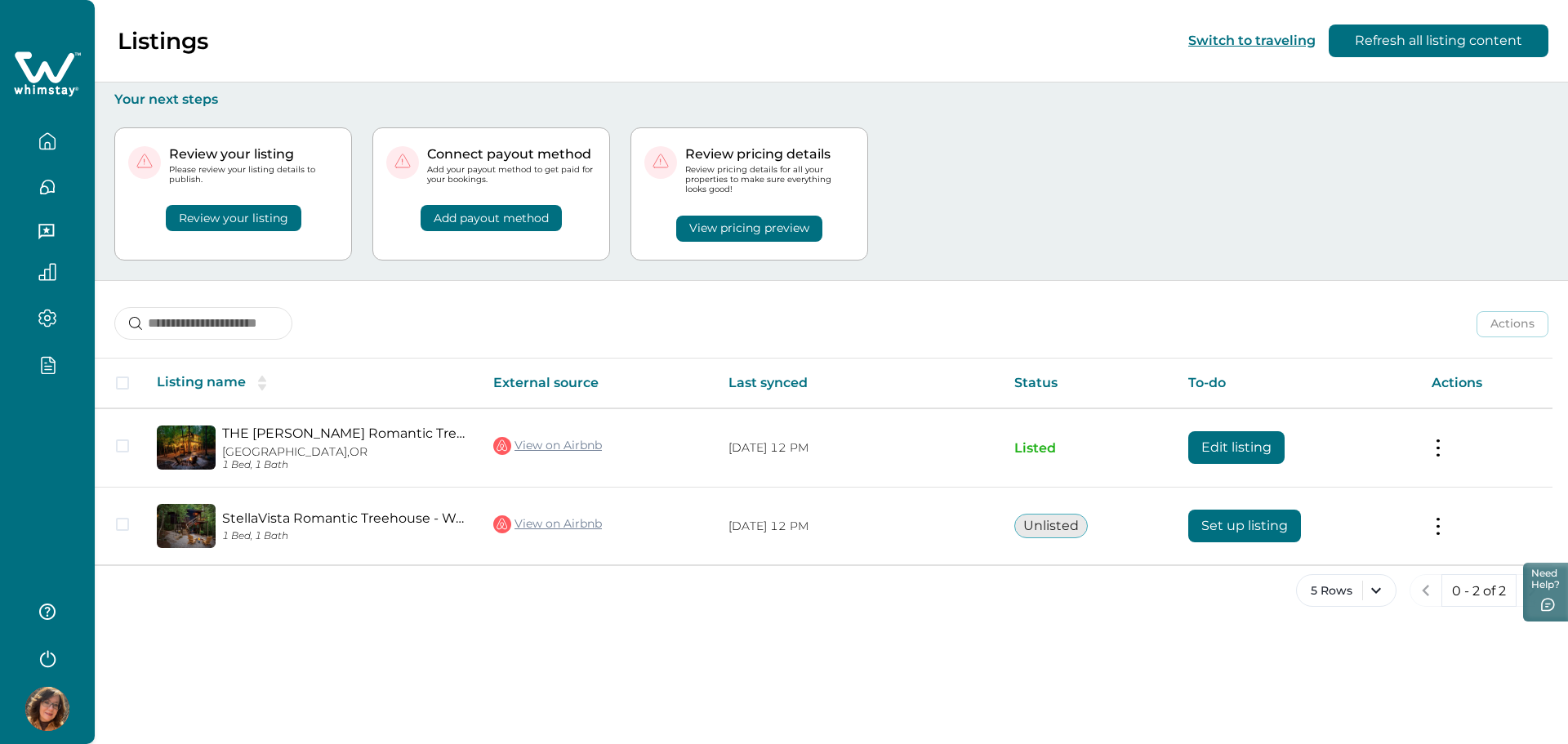
click at [45, 477] on div at bounding box center [47, 372] width 95 height 744
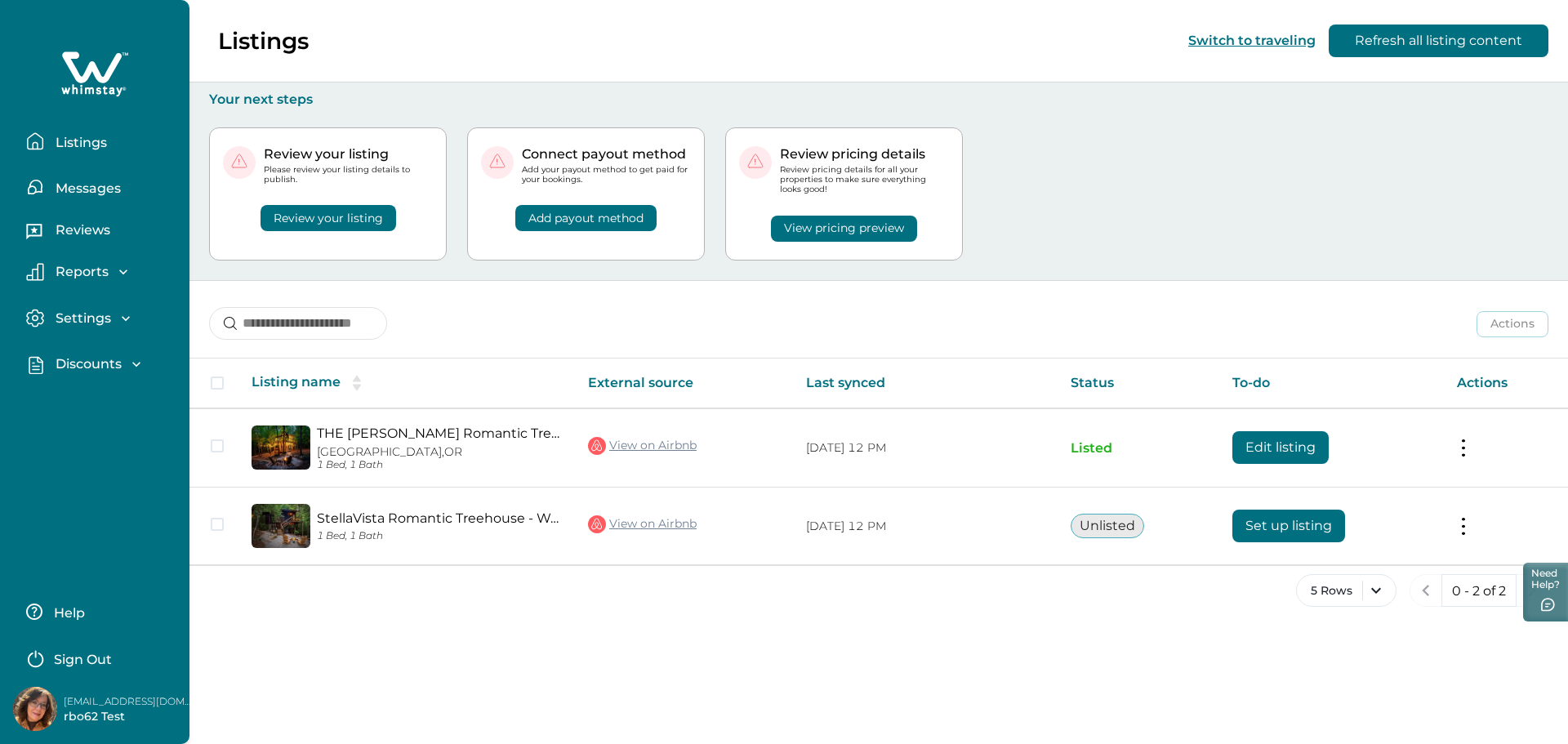
click at [66, 364] on p "Discounts" at bounding box center [86, 365] width 71 height 17
click at [84, 467] on p "Properties" at bounding box center [89, 466] width 76 height 17
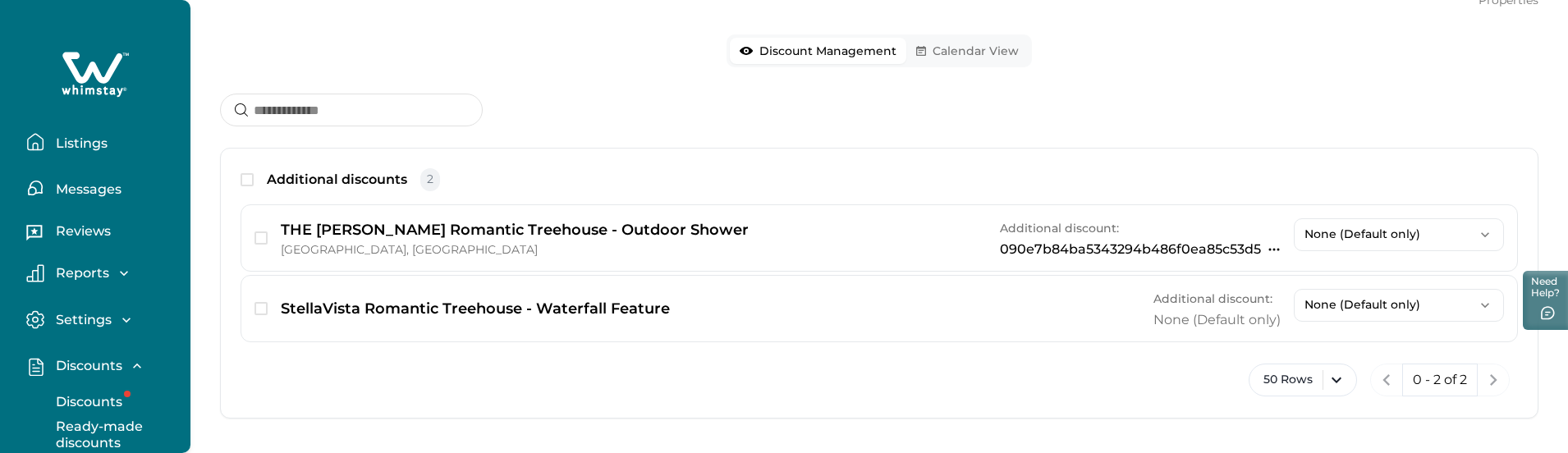
scroll to position [151, 0]
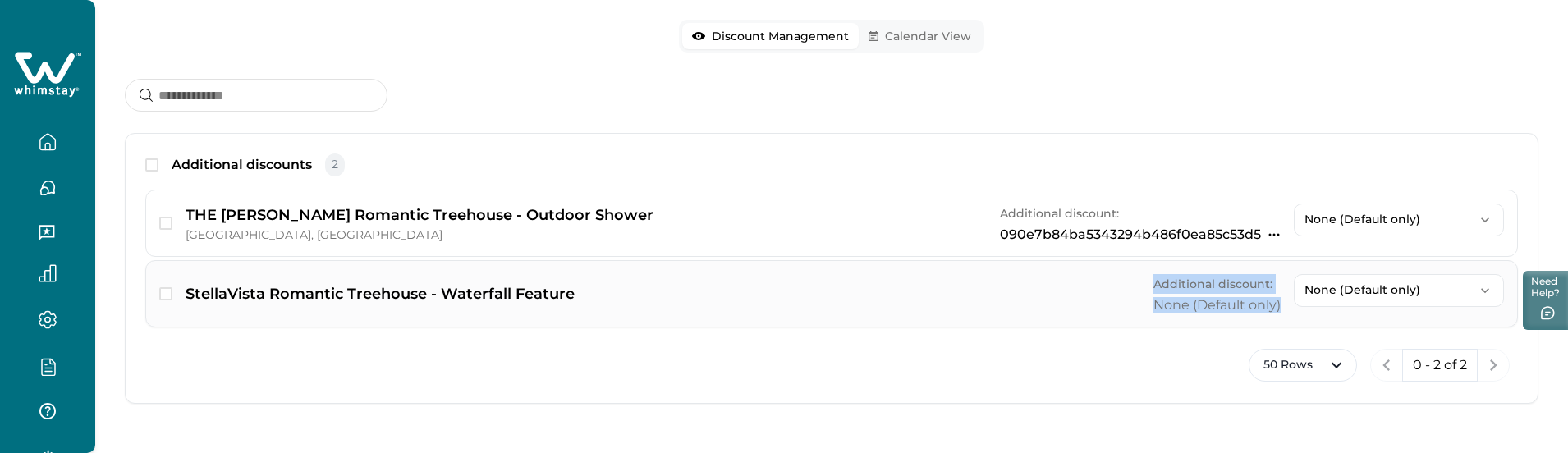
drag, startPoint x: 1249, startPoint y: 301, endPoint x: 1280, endPoint y: 311, distance: 32.6
click at [1280, 311] on div "StellaVista Romantic Treehouse - Waterfall Feature Additional discount: None (D…" at bounding box center [831, 294] width 1372 height 67
click at [79, 389] on div at bounding box center [48, 195] width 95 height 390
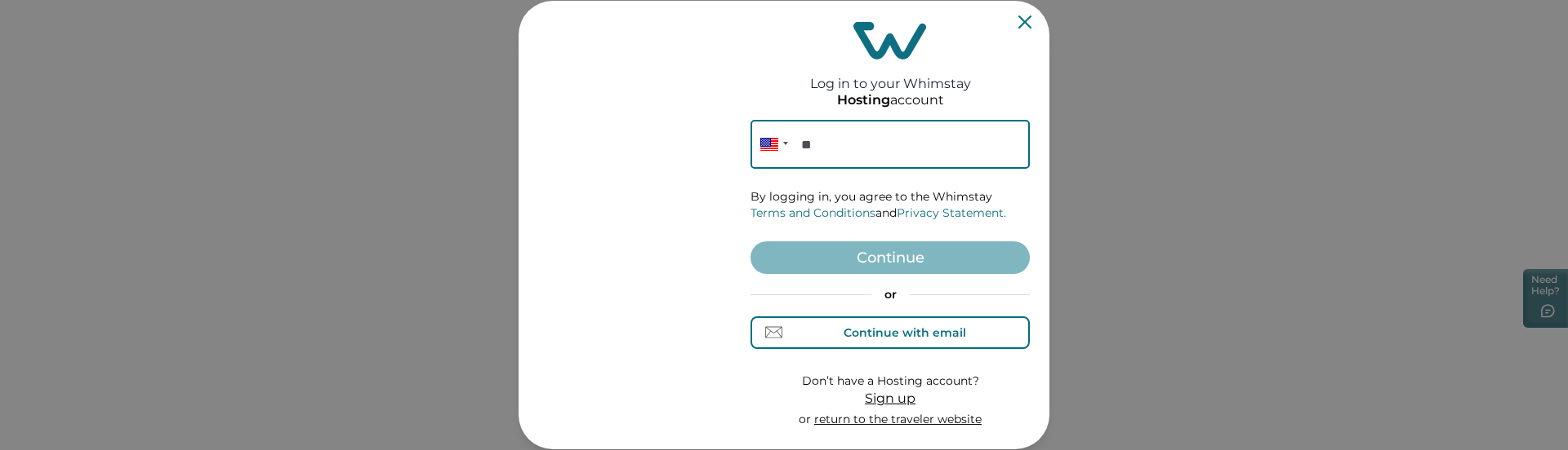
click at [903, 327] on div "Continue with email" at bounding box center [905, 332] width 123 height 13
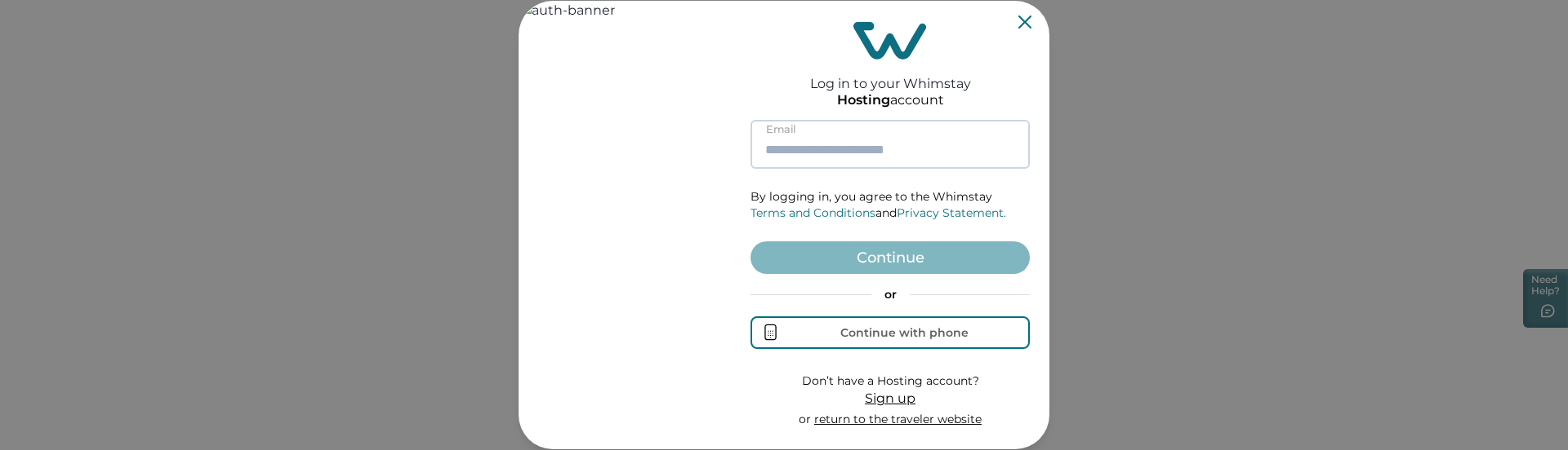
click at [853, 128] on input at bounding box center [890, 145] width 279 height 49
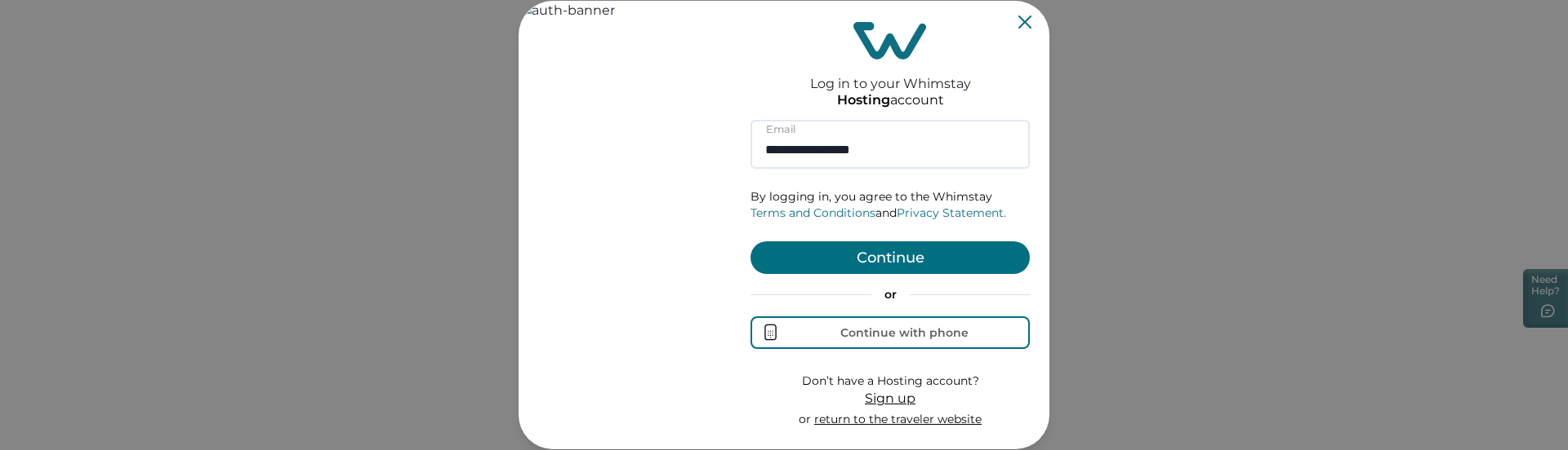
type input "**********"
click at [857, 246] on button "Continue" at bounding box center [890, 257] width 279 height 32
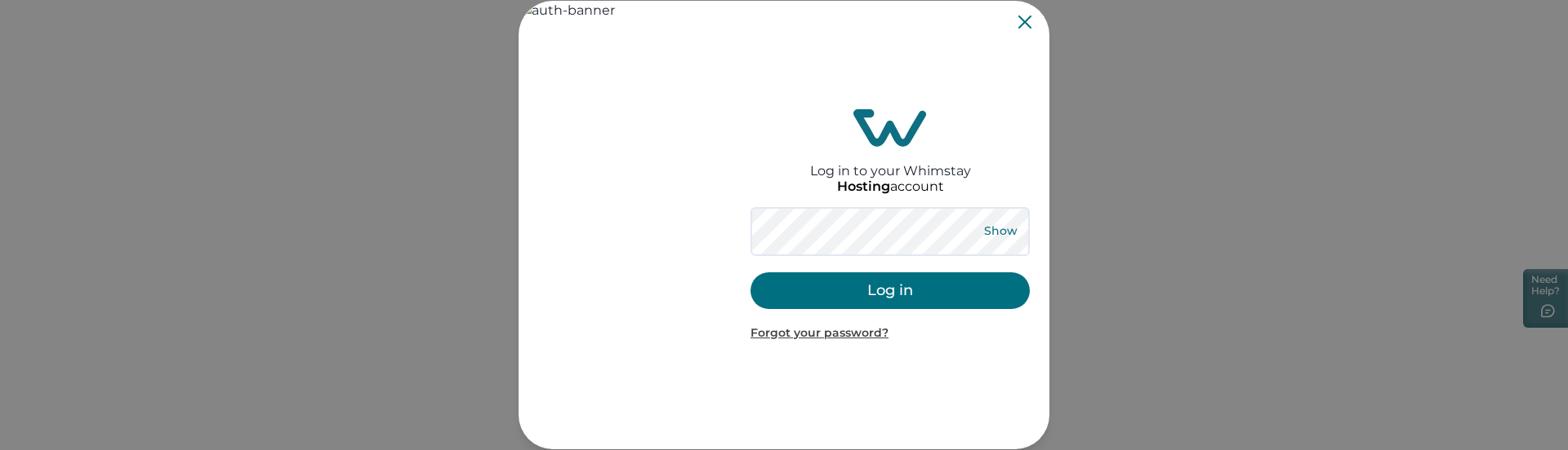
click at [992, 235] on button "Show" at bounding box center [1000, 232] width 59 height 23
click at [842, 300] on button "Log in" at bounding box center [890, 291] width 279 height 37
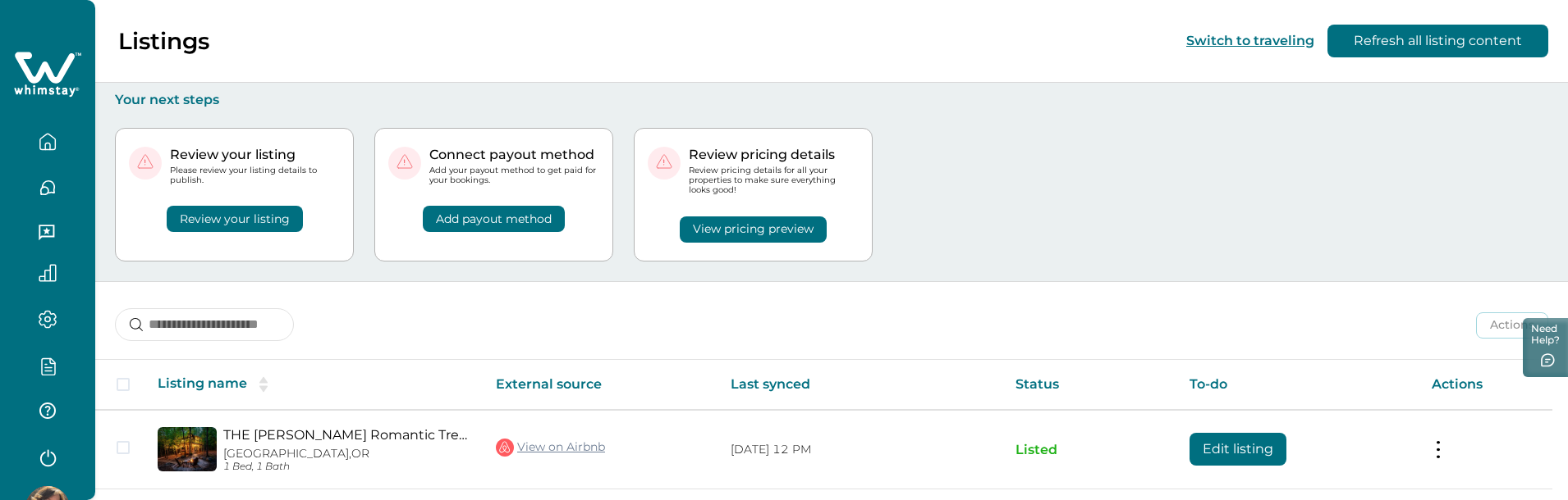
click at [75, 350] on div at bounding box center [48, 195] width 95 height 390
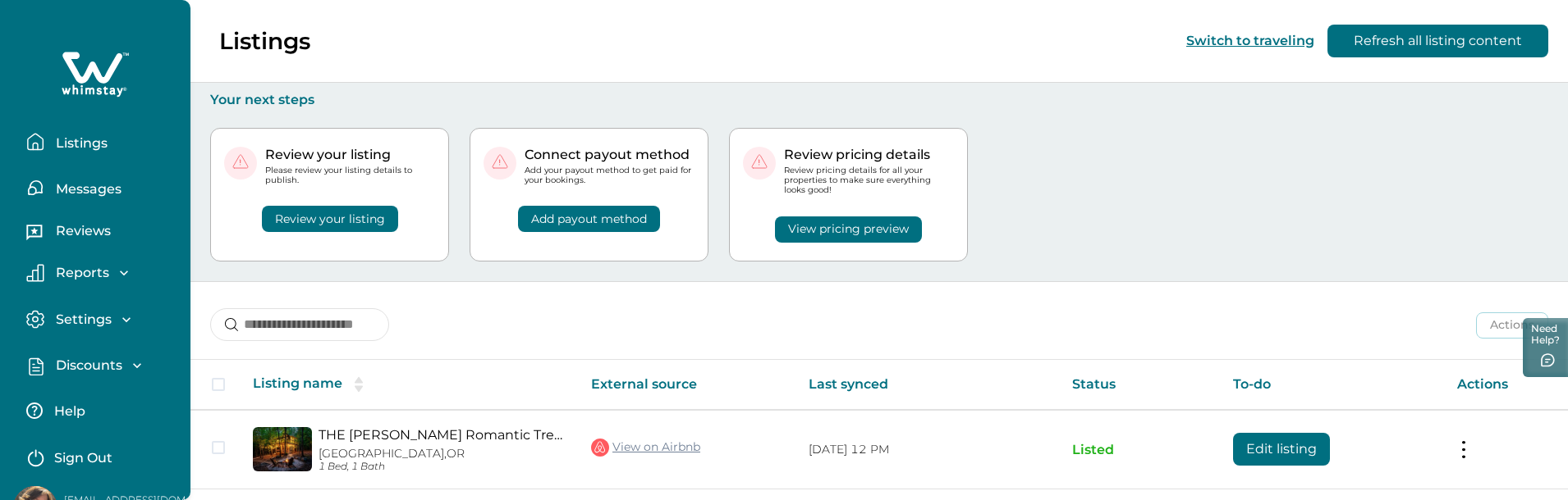
click at [88, 357] on button "Discounts" at bounding box center [101, 366] width 151 height 19
click at [106, 451] on p "Properties" at bounding box center [89, 467] width 76 height 17
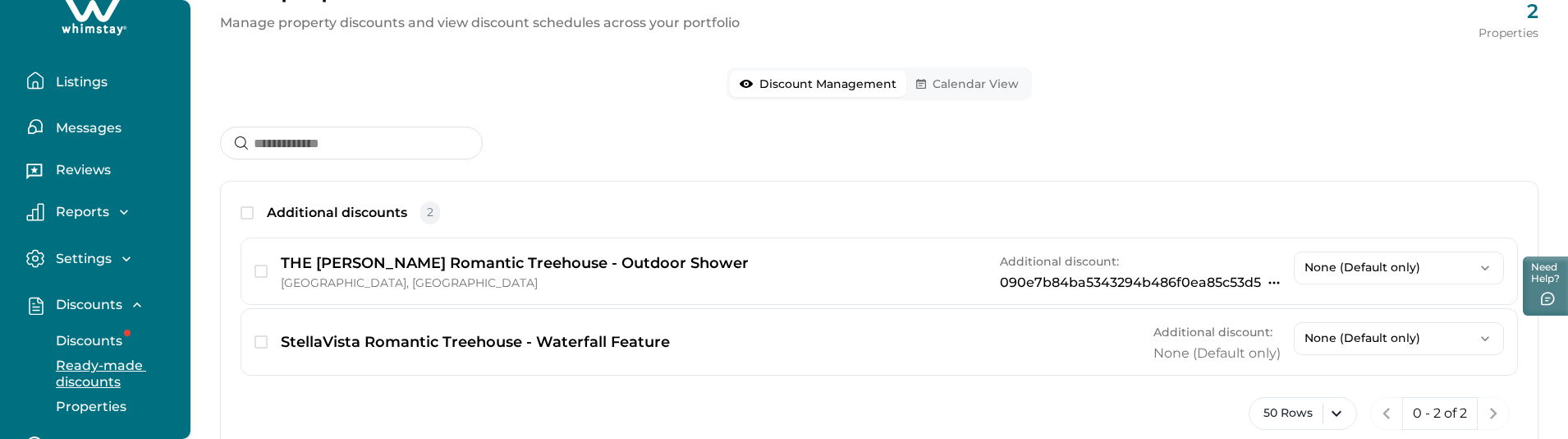
scroll to position [110, 0]
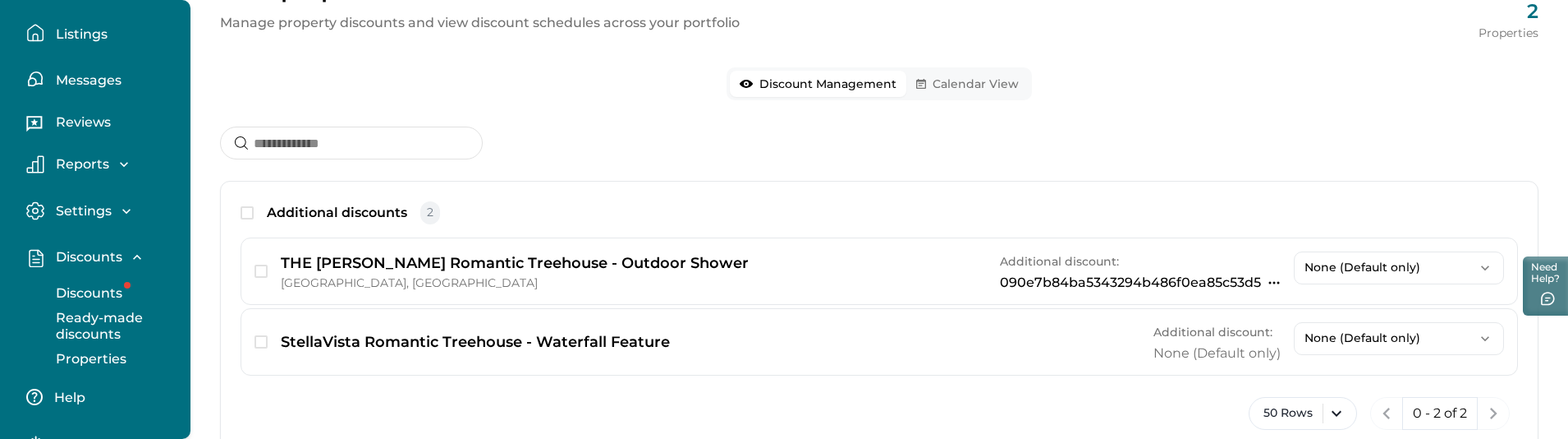
click at [103, 291] on p "Discounts" at bounding box center [86, 293] width 71 height 17
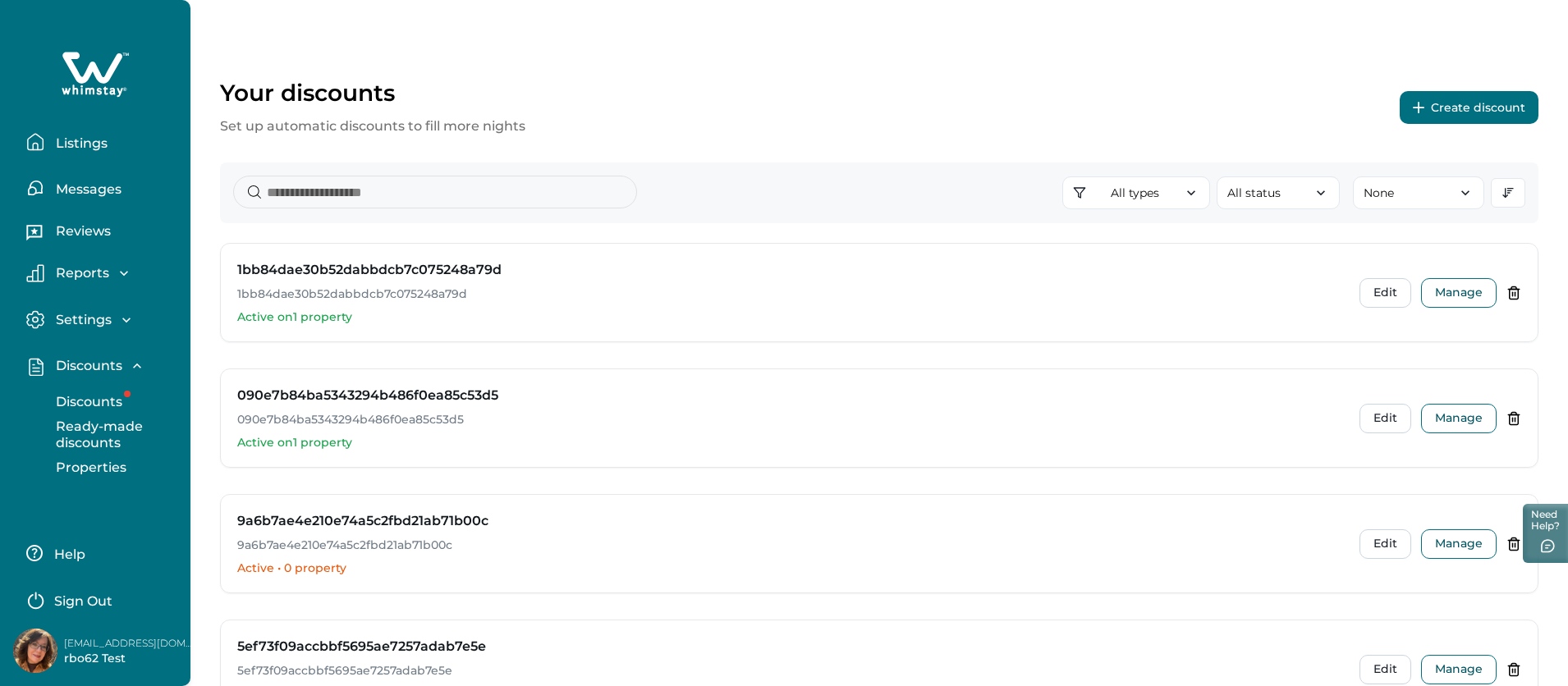
click at [1448, 103] on button "Create discount" at bounding box center [1468, 107] width 139 height 33
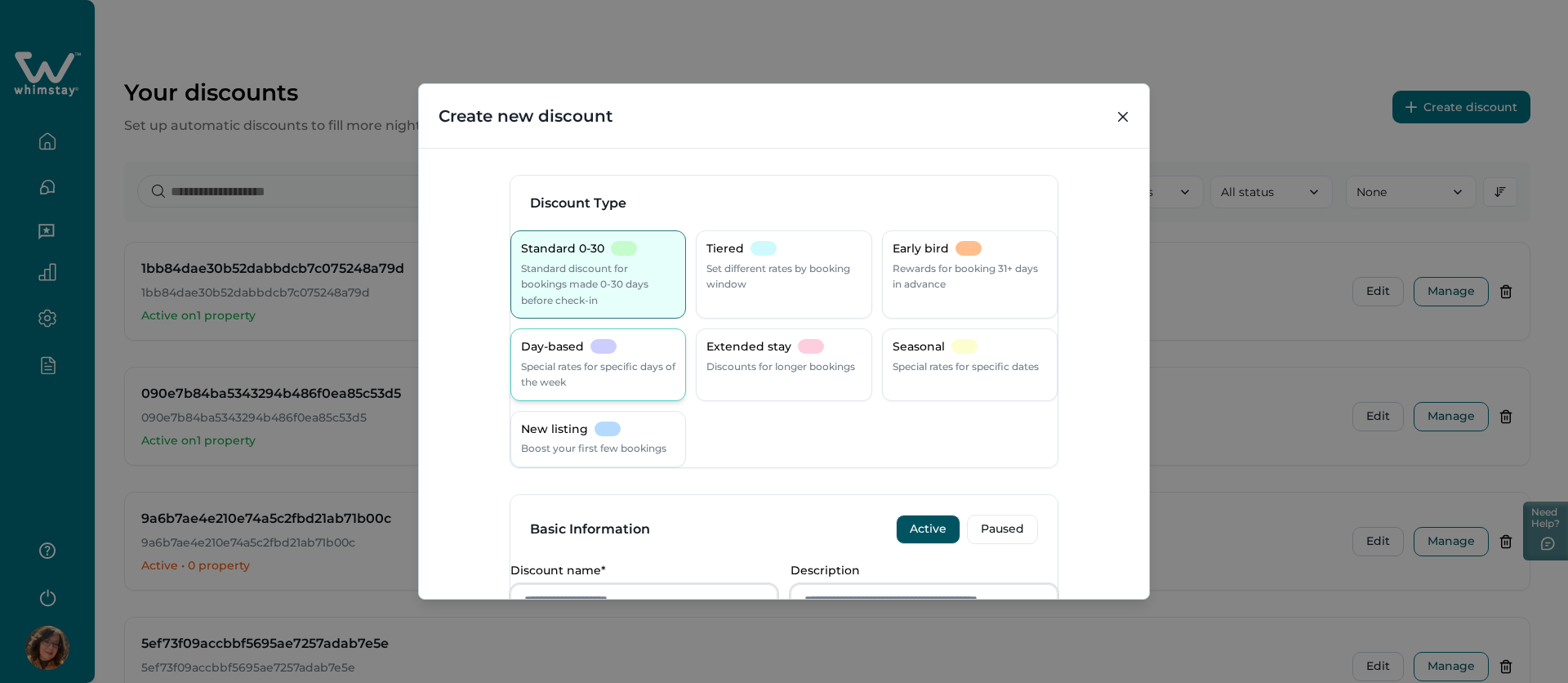
click at [591, 393] on div "Day-based Special rates for specific days of the week" at bounding box center [598, 364] width 176 height 73
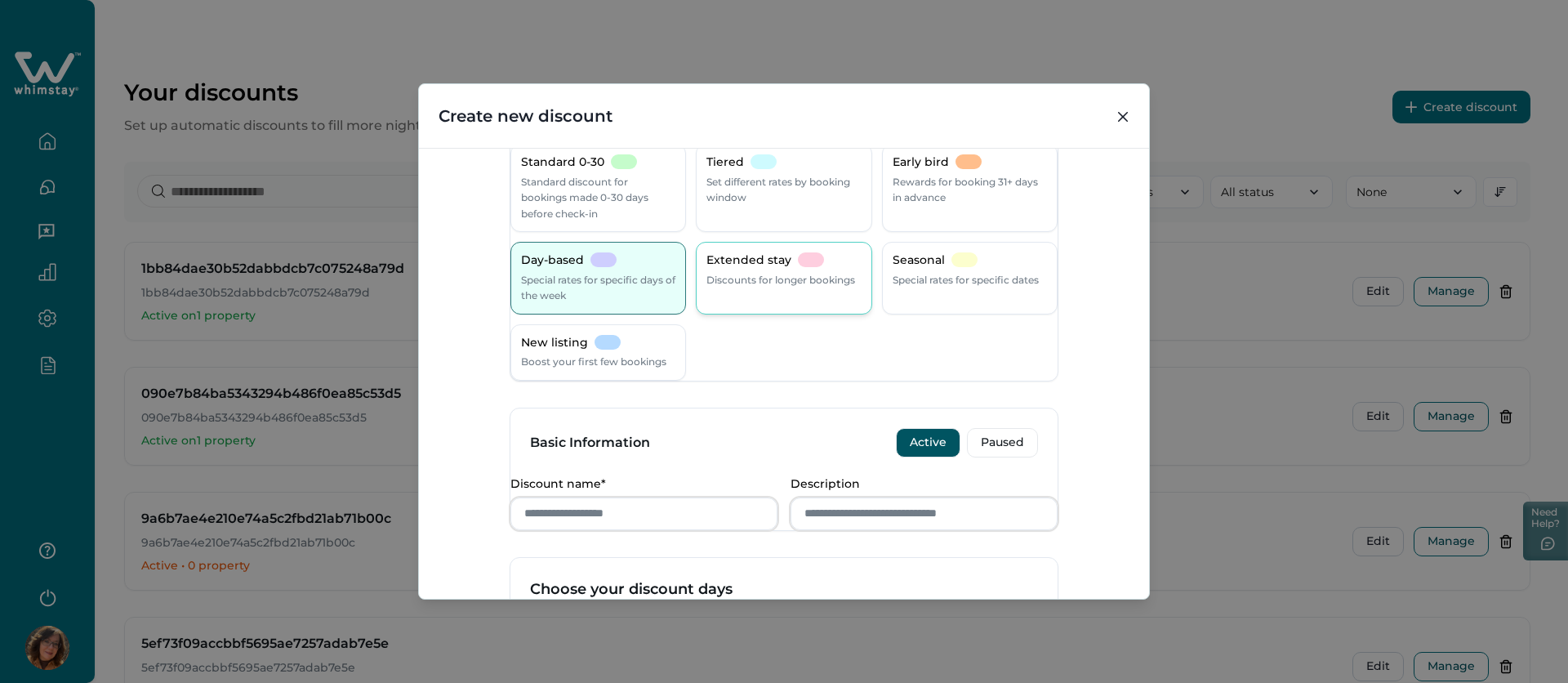
scroll to position [435, 0]
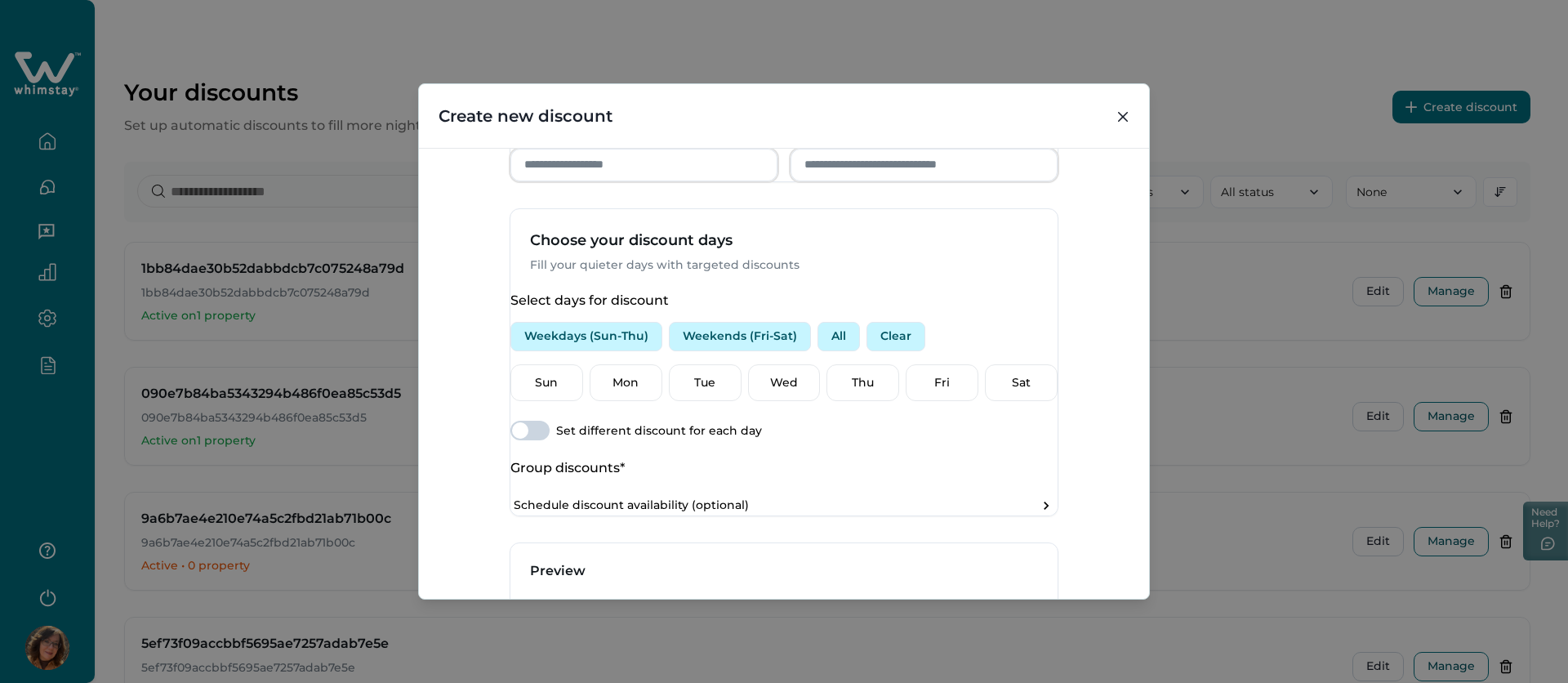
click at [706, 351] on button "Weekends (Fri-Sat)" at bounding box center [740, 335] width 142 height 29
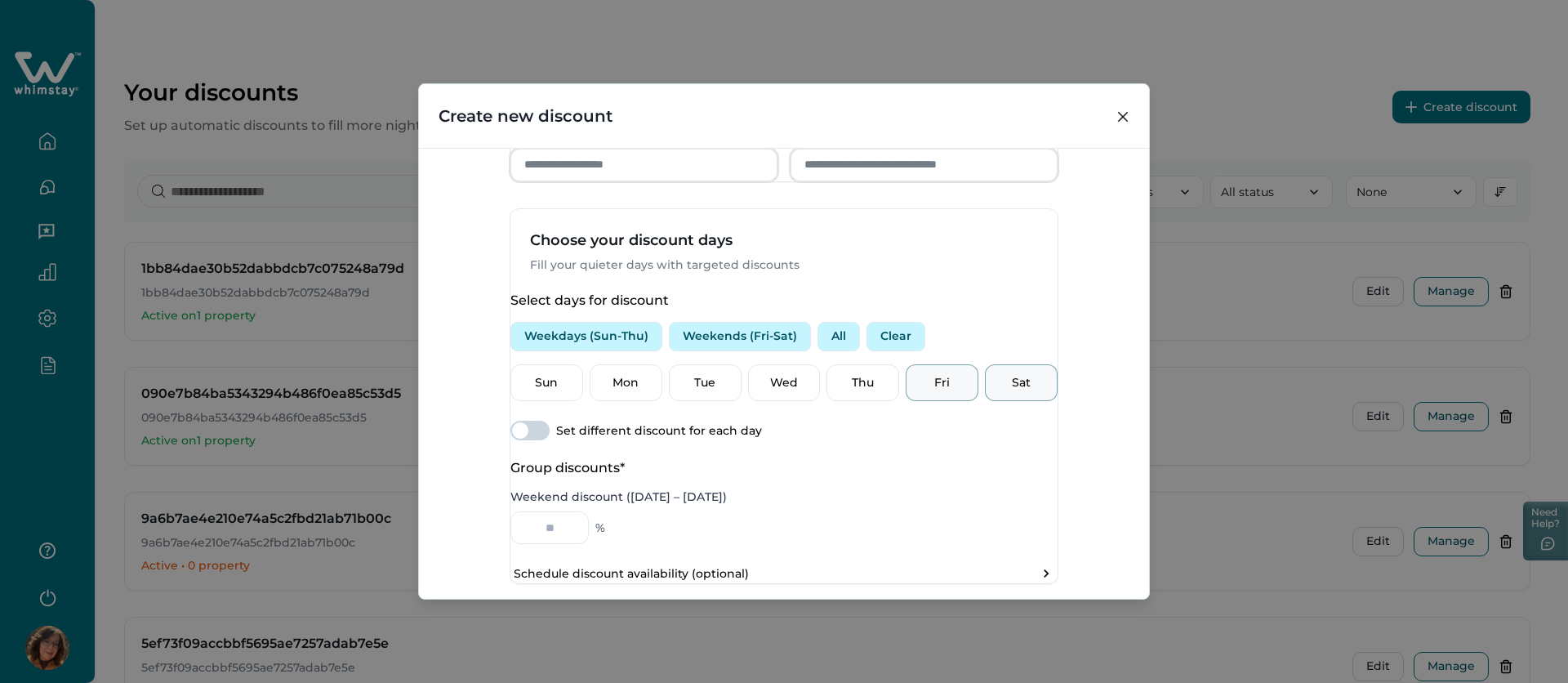
click at [529, 438] on span at bounding box center [520, 430] width 17 height 17
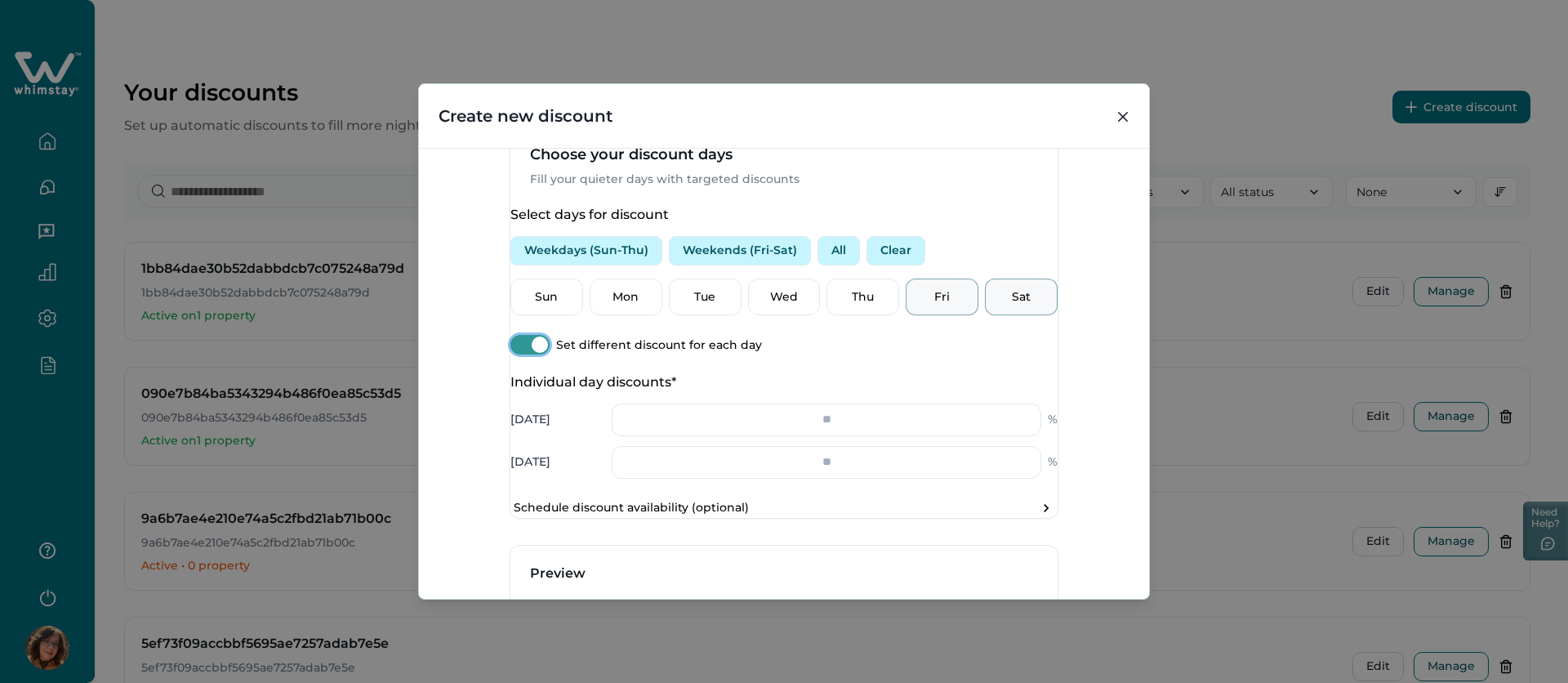
scroll to position [520, 0]
click at [860, 266] on button "All" at bounding box center [838, 251] width 42 height 29
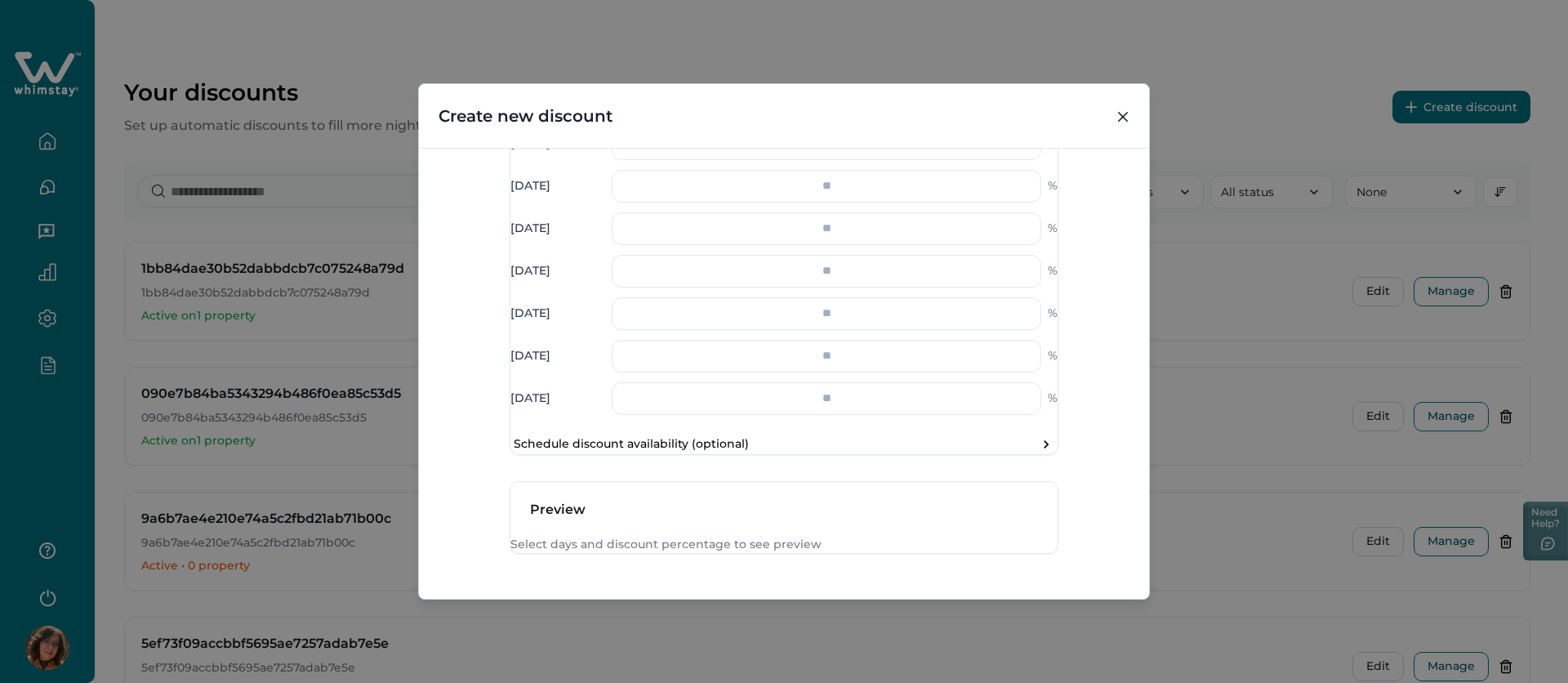
scroll to position [732, 0]
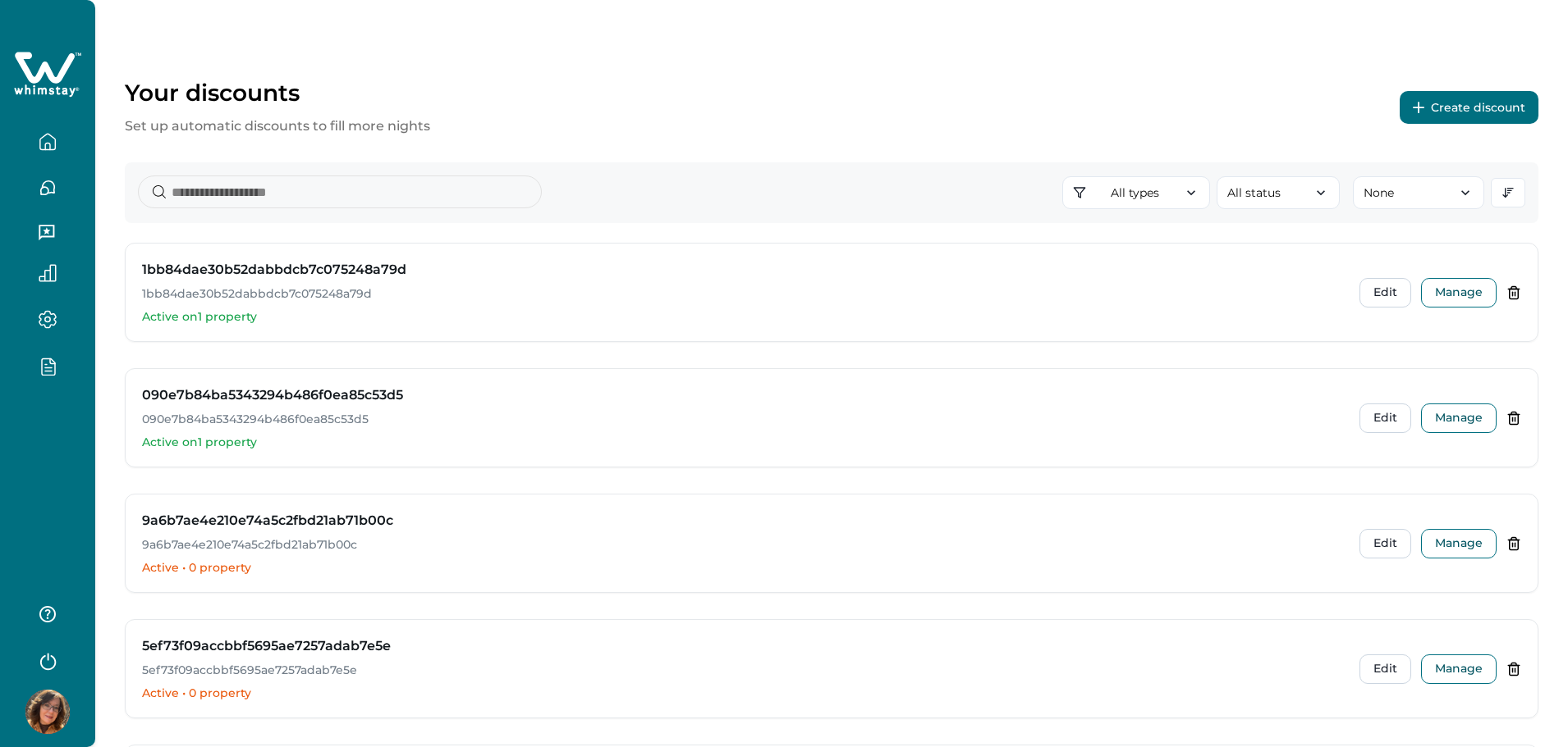
click at [1467, 104] on button "Create discount" at bounding box center [1468, 107] width 139 height 33
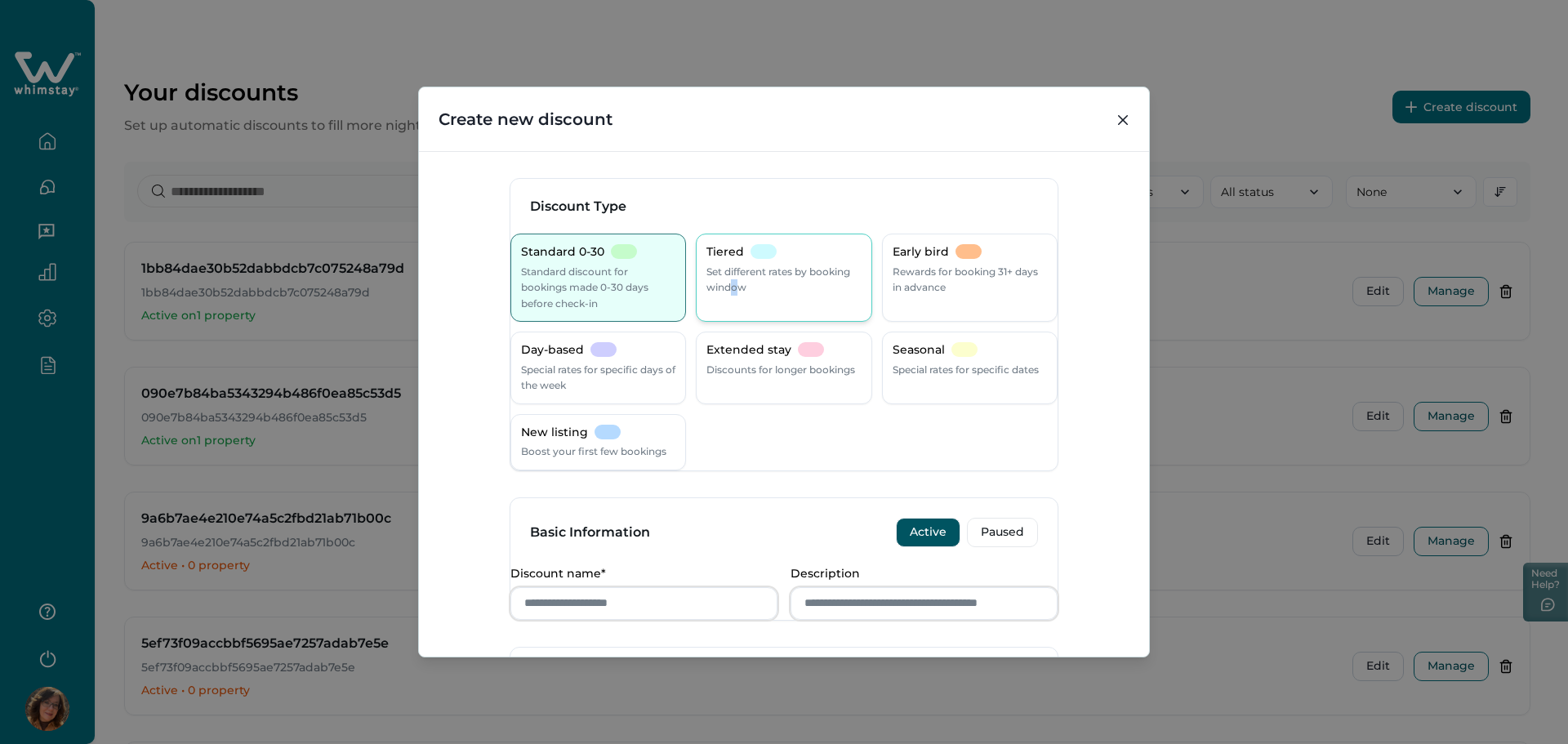
click at [781, 304] on div "Tiered Set different rates by booking window" at bounding box center [783, 278] width 176 height 88
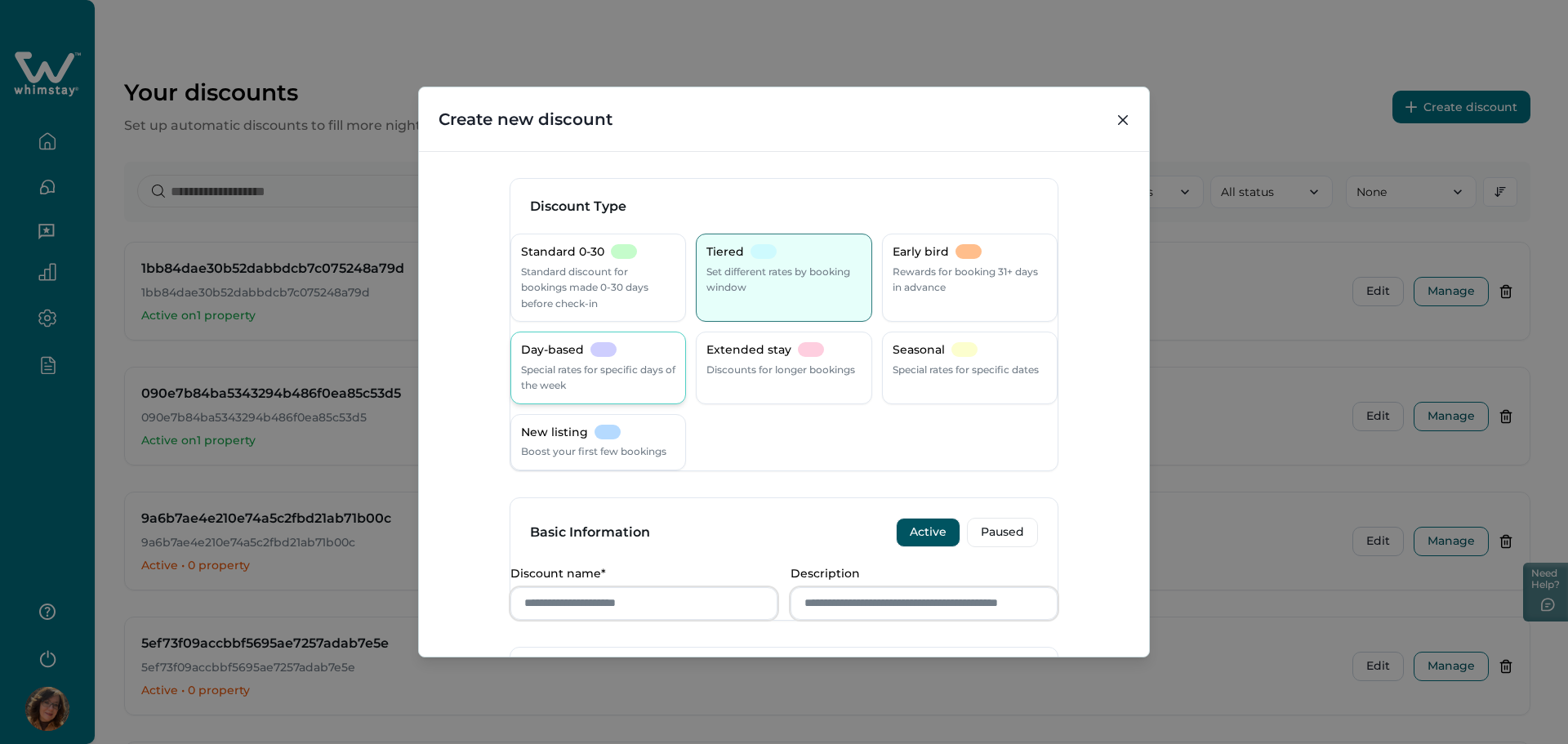
click at [567, 394] on div "Day-based Special rates for specific days of the week" at bounding box center [598, 368] width 176 height 73
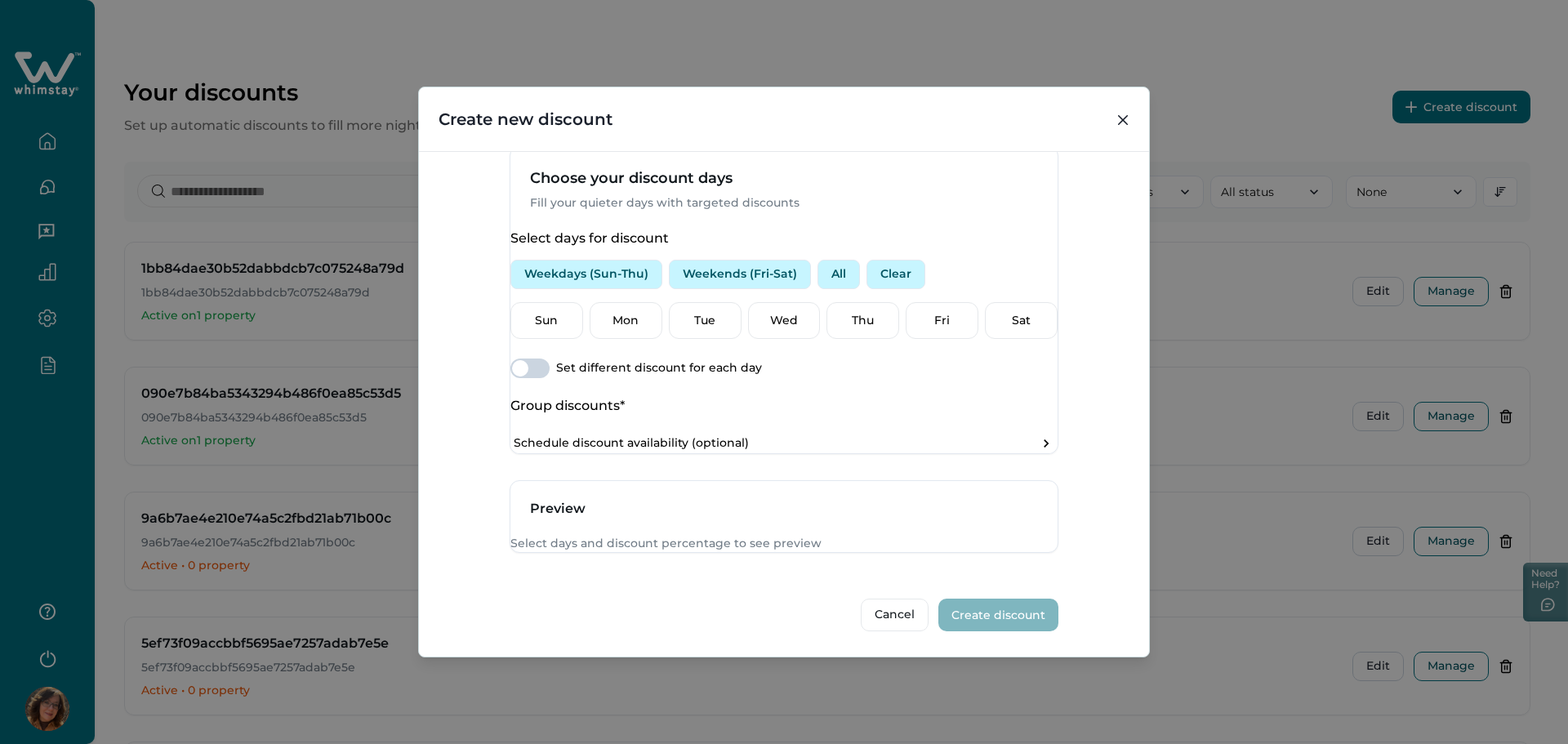
scroll to position [596, 0]
click at [845, 260] on button "All" at bounding box center [838, 274] width 42 height 29
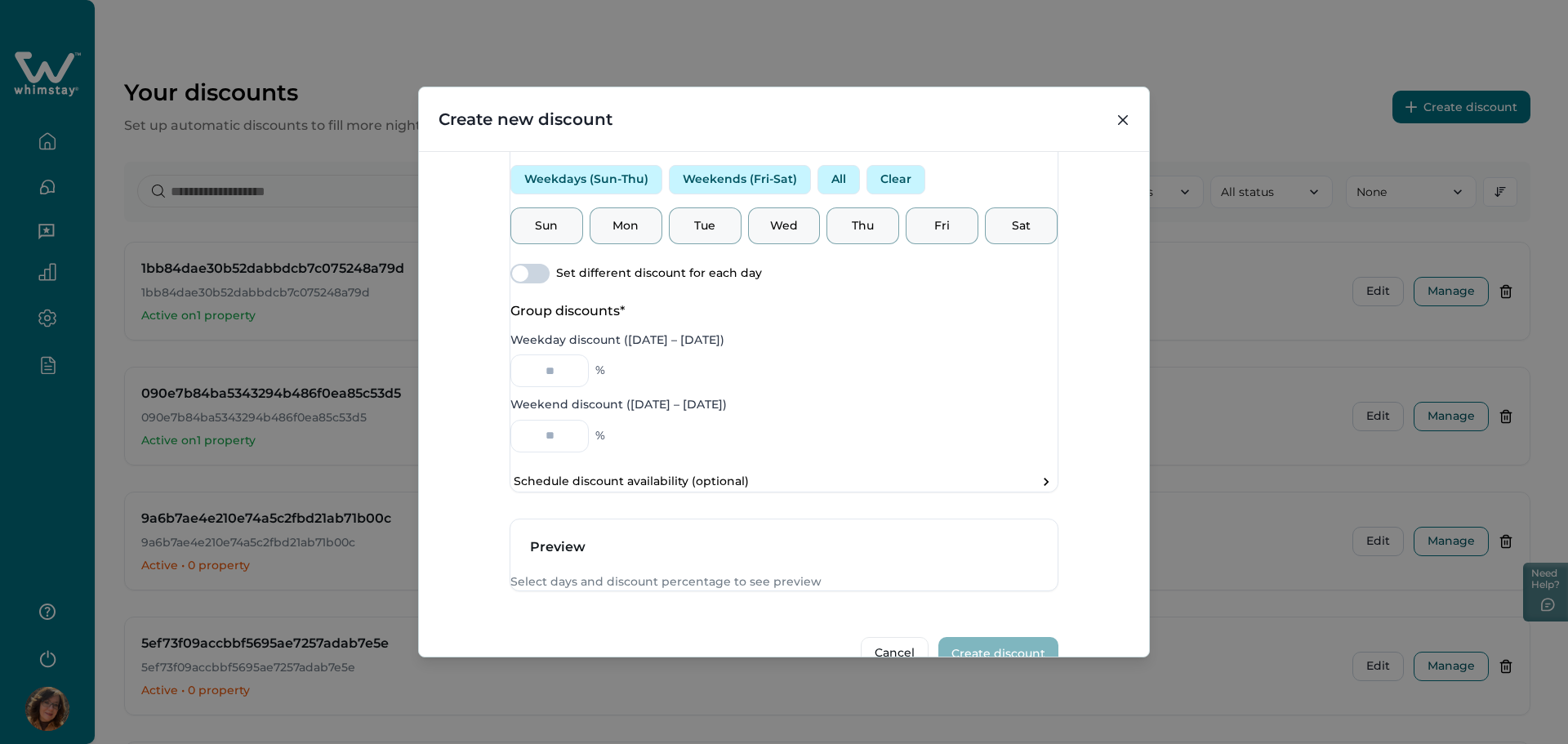
click at [550, 284] on span at bounding box center [529, 273] width 40 height 19
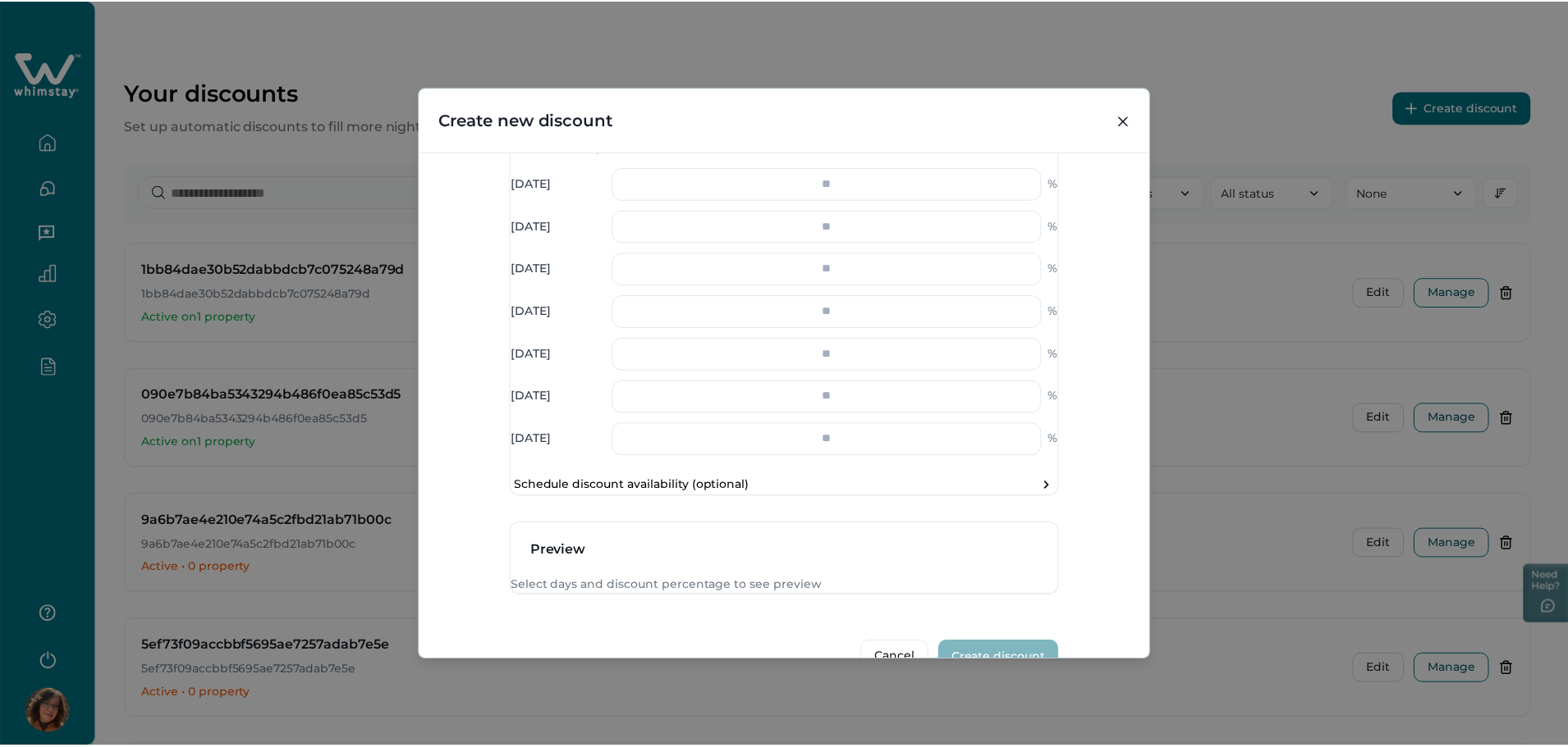
scroll to position [900, 0]
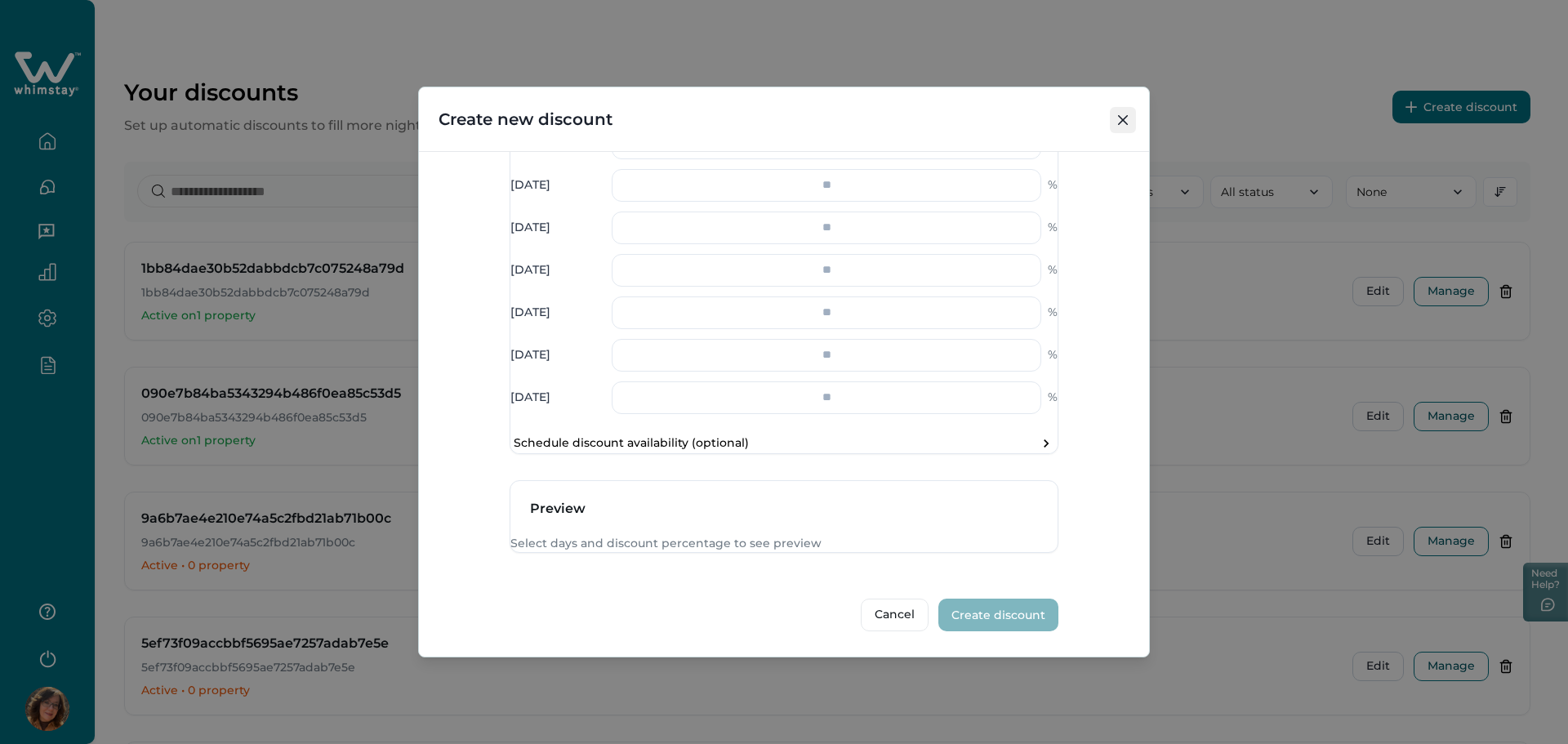
click at [1111, 116] on button "Close" at bounding box center [1123, 120] width 26 height 26
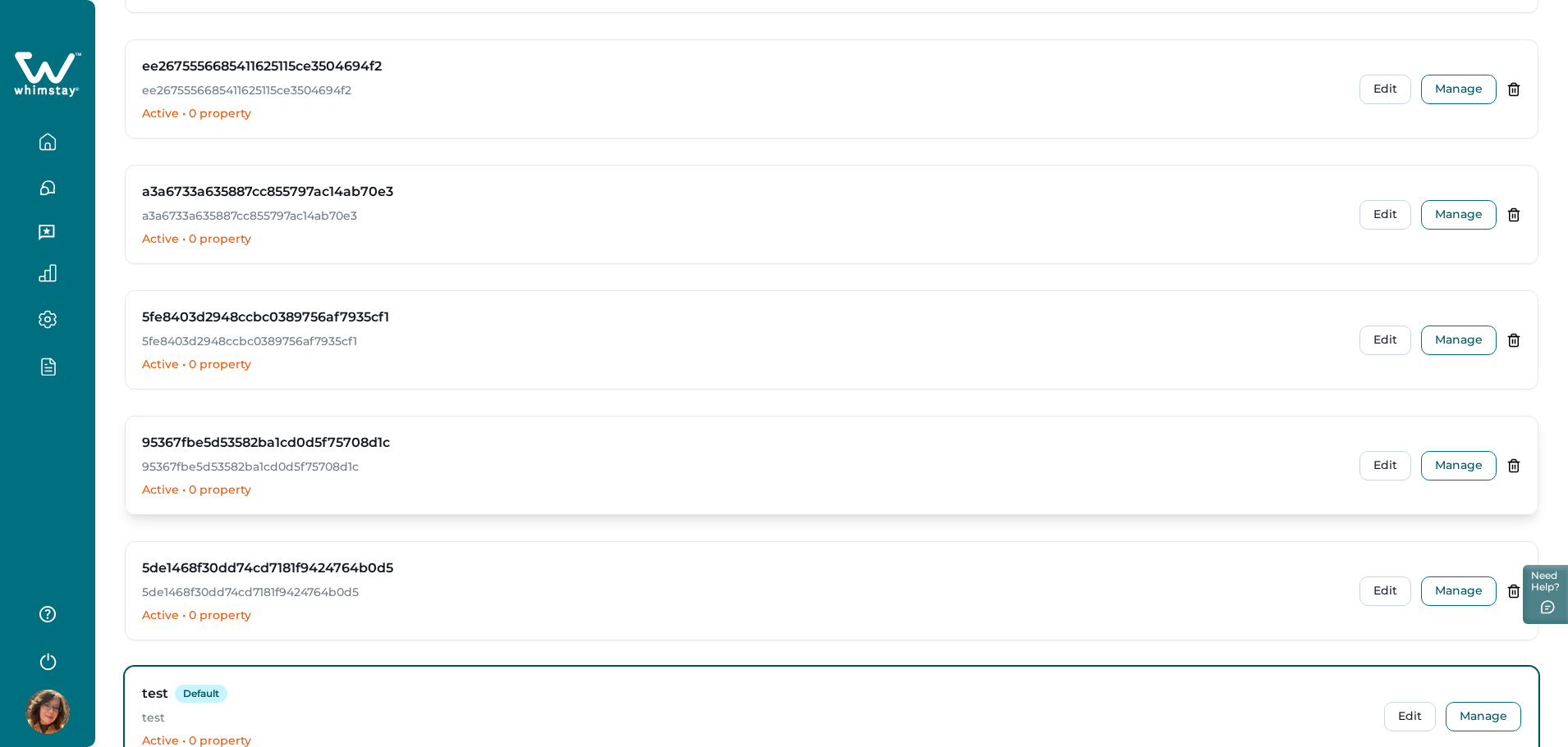
scroll to position [3970, 0]
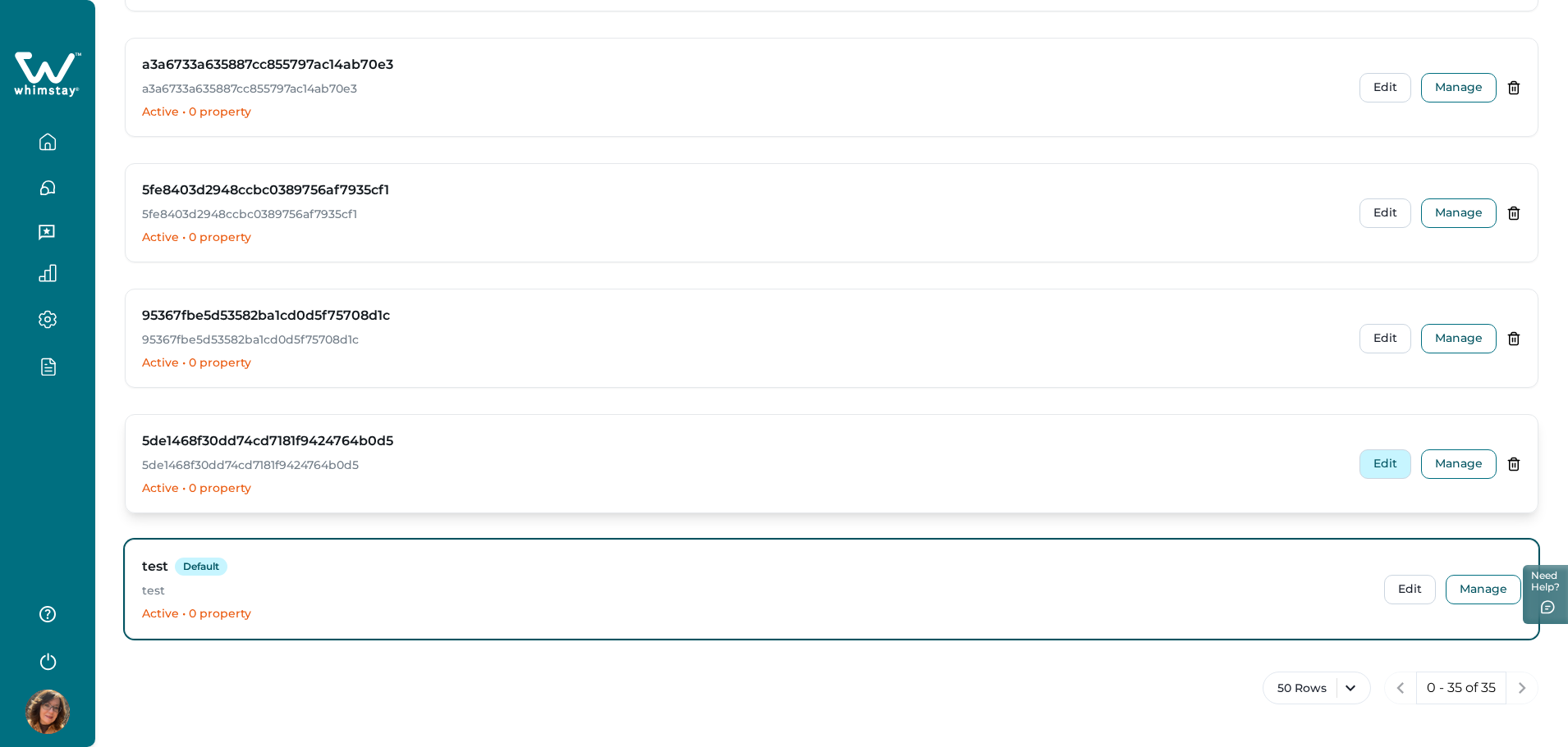
click at [1391, 471] on button "Edit" at bounding box center [1384, 464] width 52 height 29
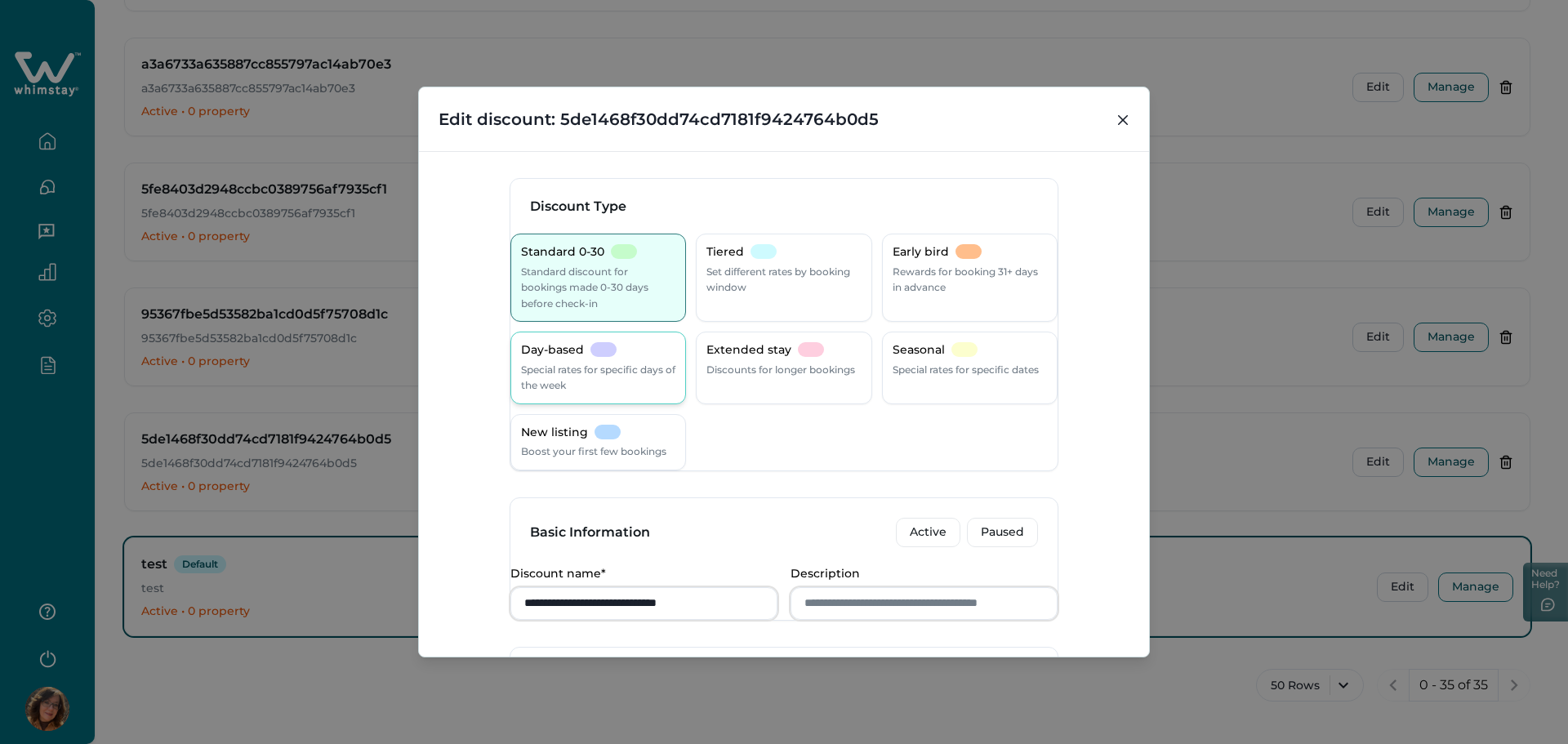
click at [614, 357] on div at bounding box center [603, 350] width 26 height 15
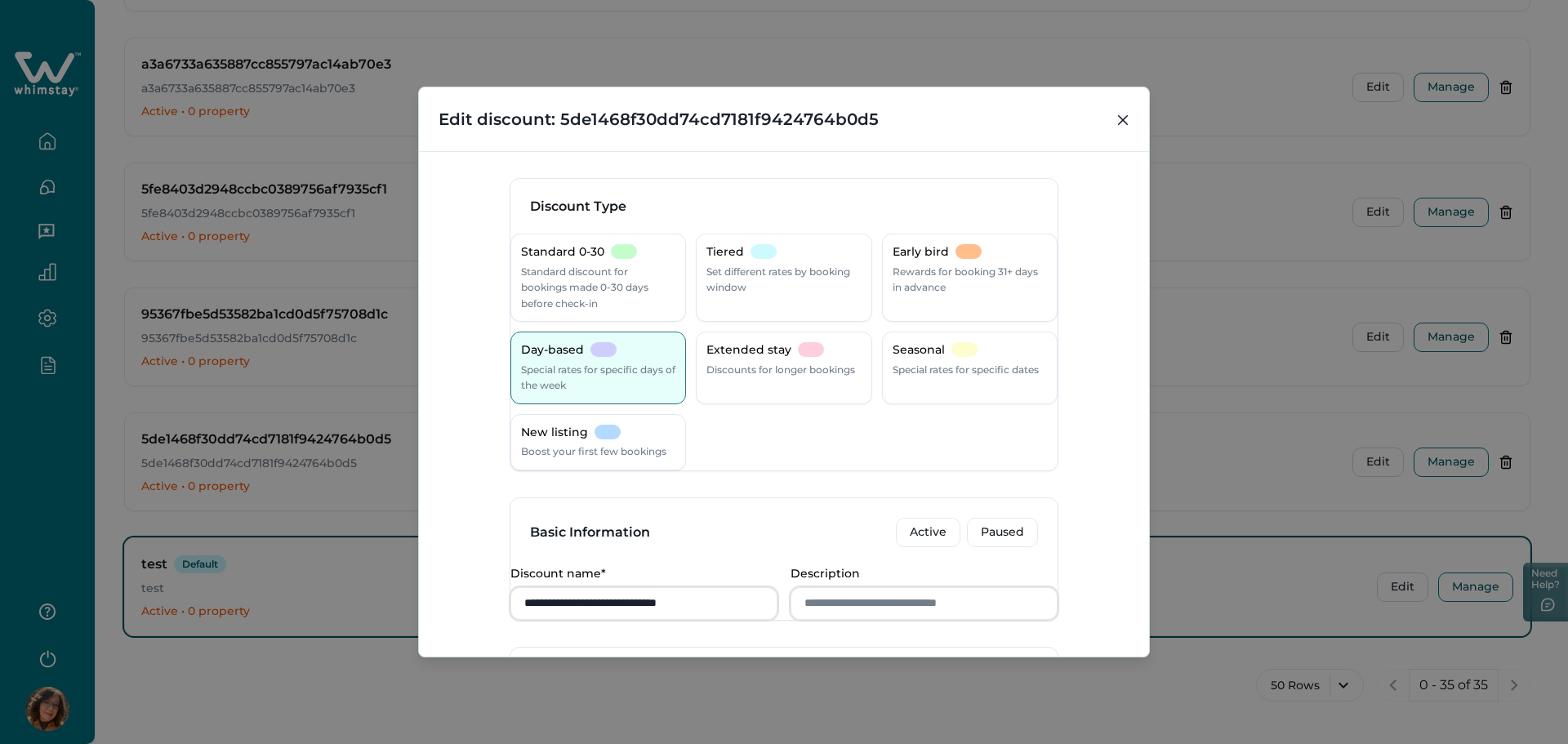
click at [310, 509] on div "**********" at bounding box center [784, 372] width 1568 height 744
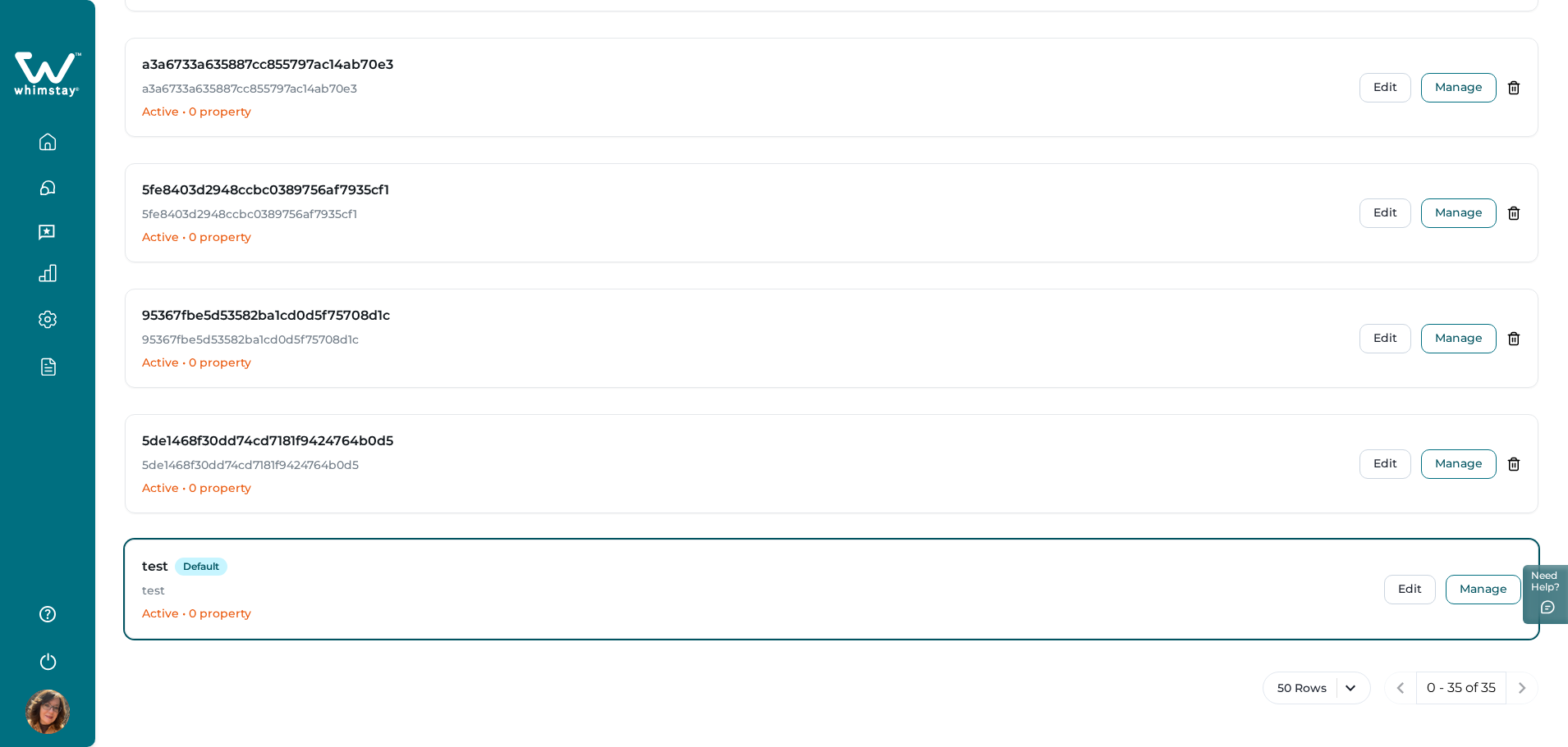
click at [33, 495] on div at bounding box center [48, 373] width 95 height 747
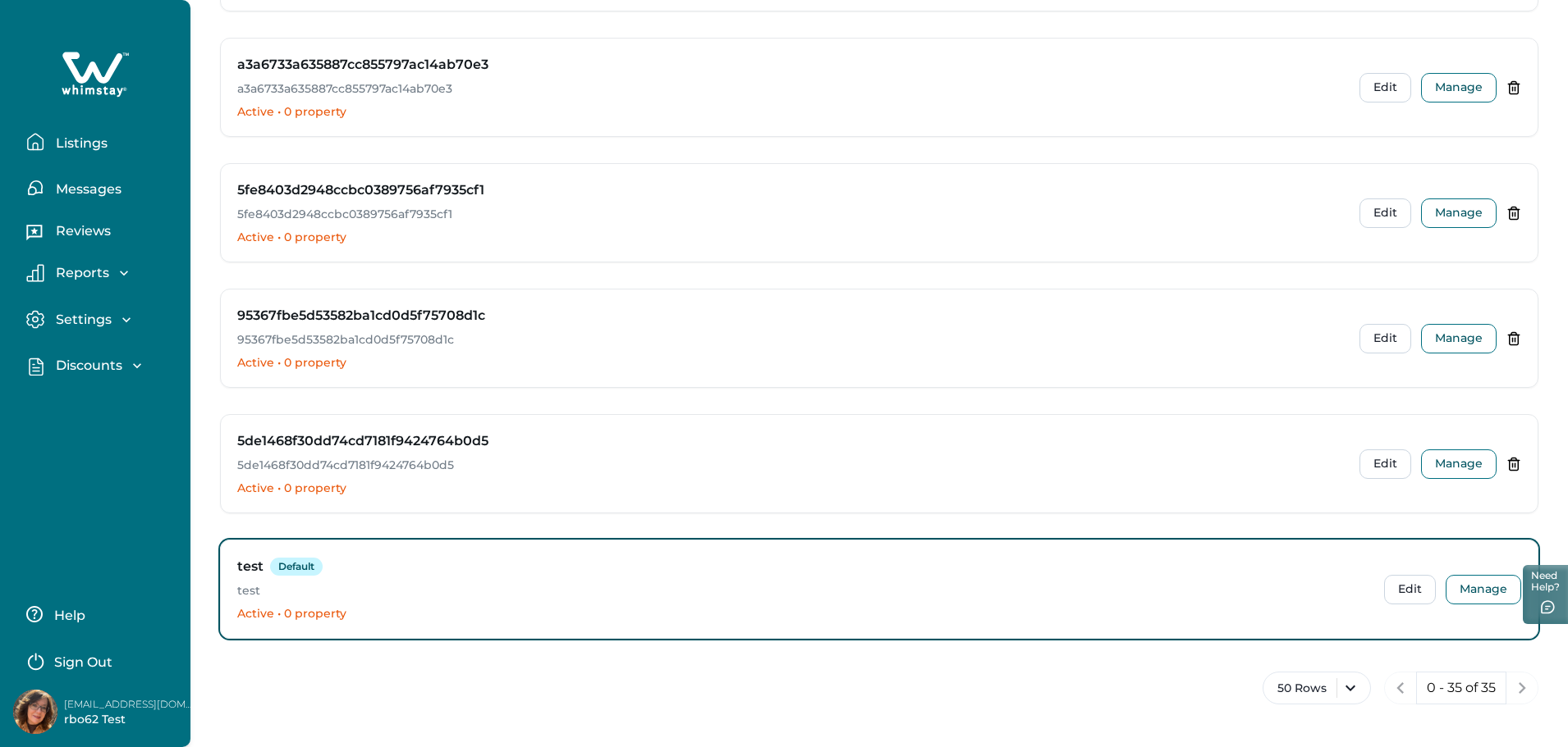
click at [61, 663] on p "Sign Out" at bounding box center [83, 662] width 58 height 17
